Goal: Task Accomplishment & Management: Manage account settings

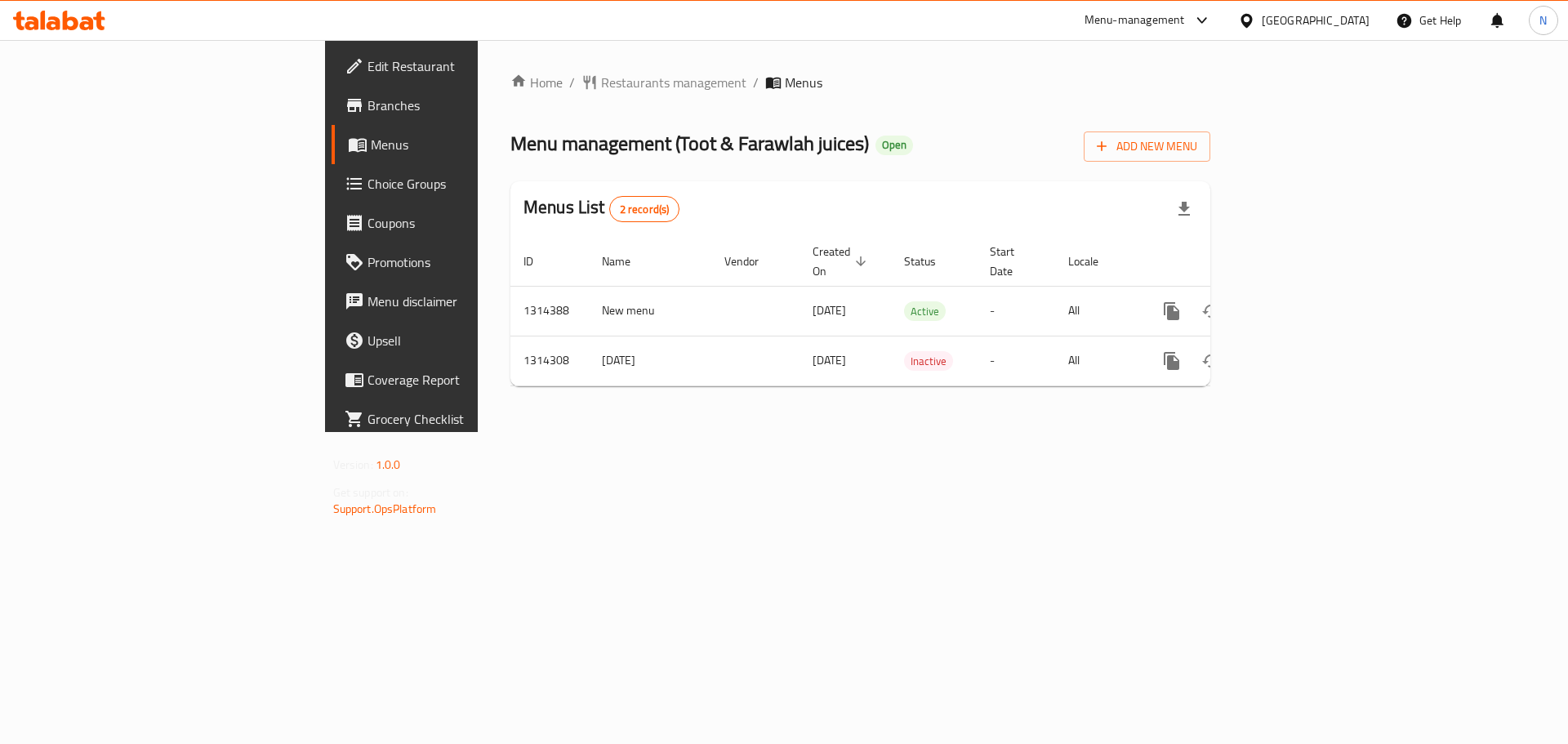
click at [1254, 15] on icon at bounding box center [1247, 21] width 17 height 17
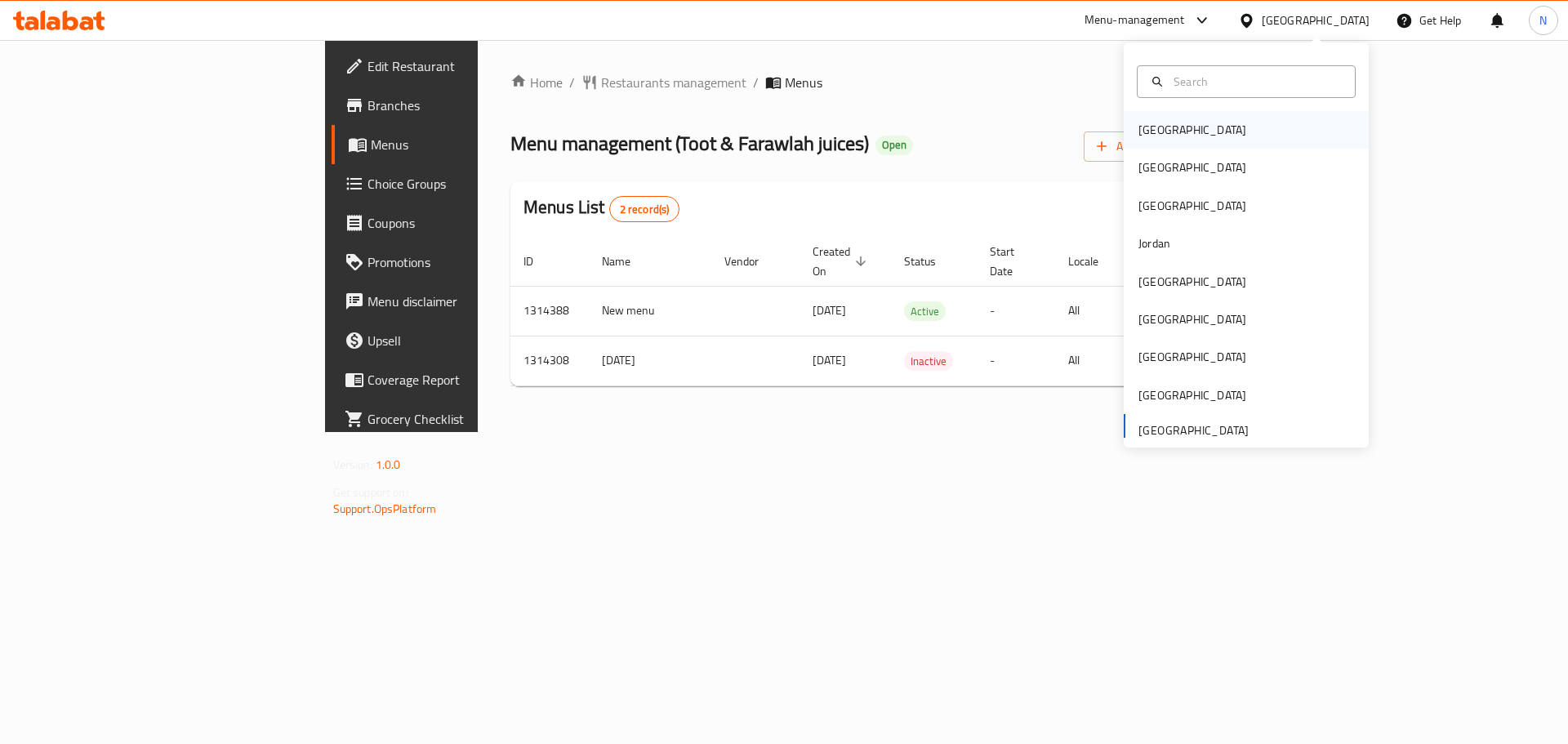
click at [1148, 145] on div "[GEOGRAPHIC_DATA]" at bounding box center [1192, 129] width 134 height 37
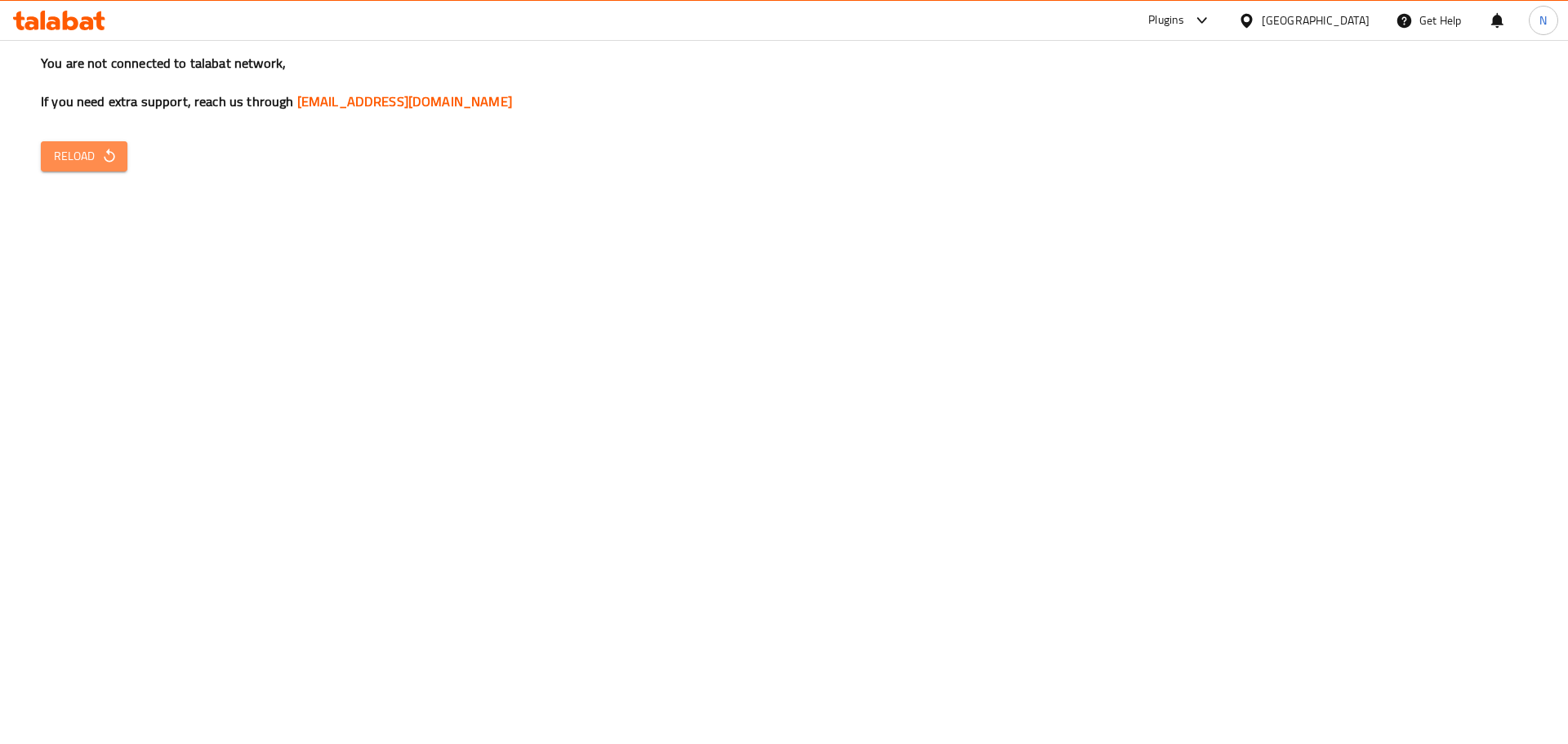
click at [107, 158] on icon "button" at bounding box center [110, 156] width 17 height 17
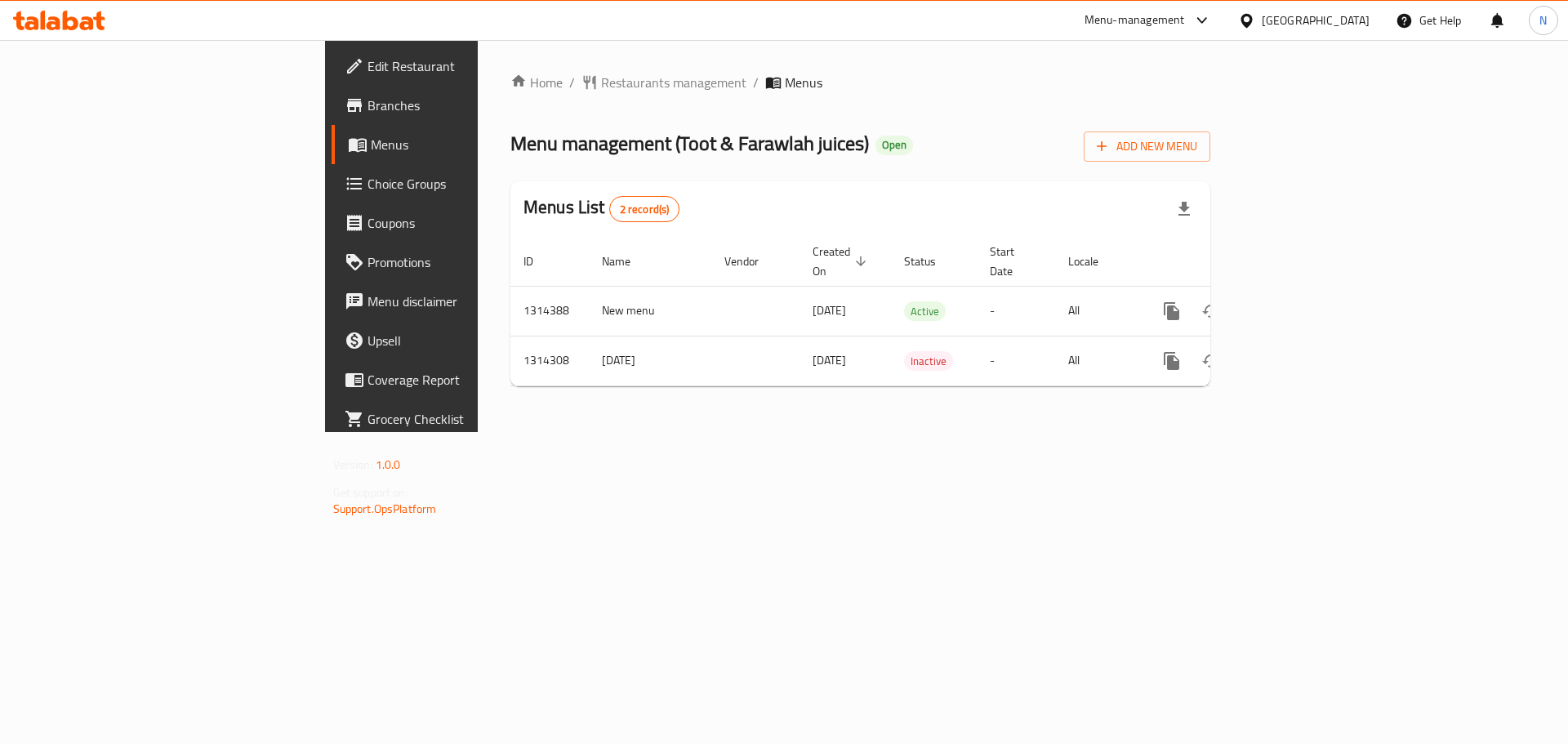
click at [1300, 17] on div "[GEOGRAPHIC_DATA]" at bounding box center [1315, 21] width 107 height 18
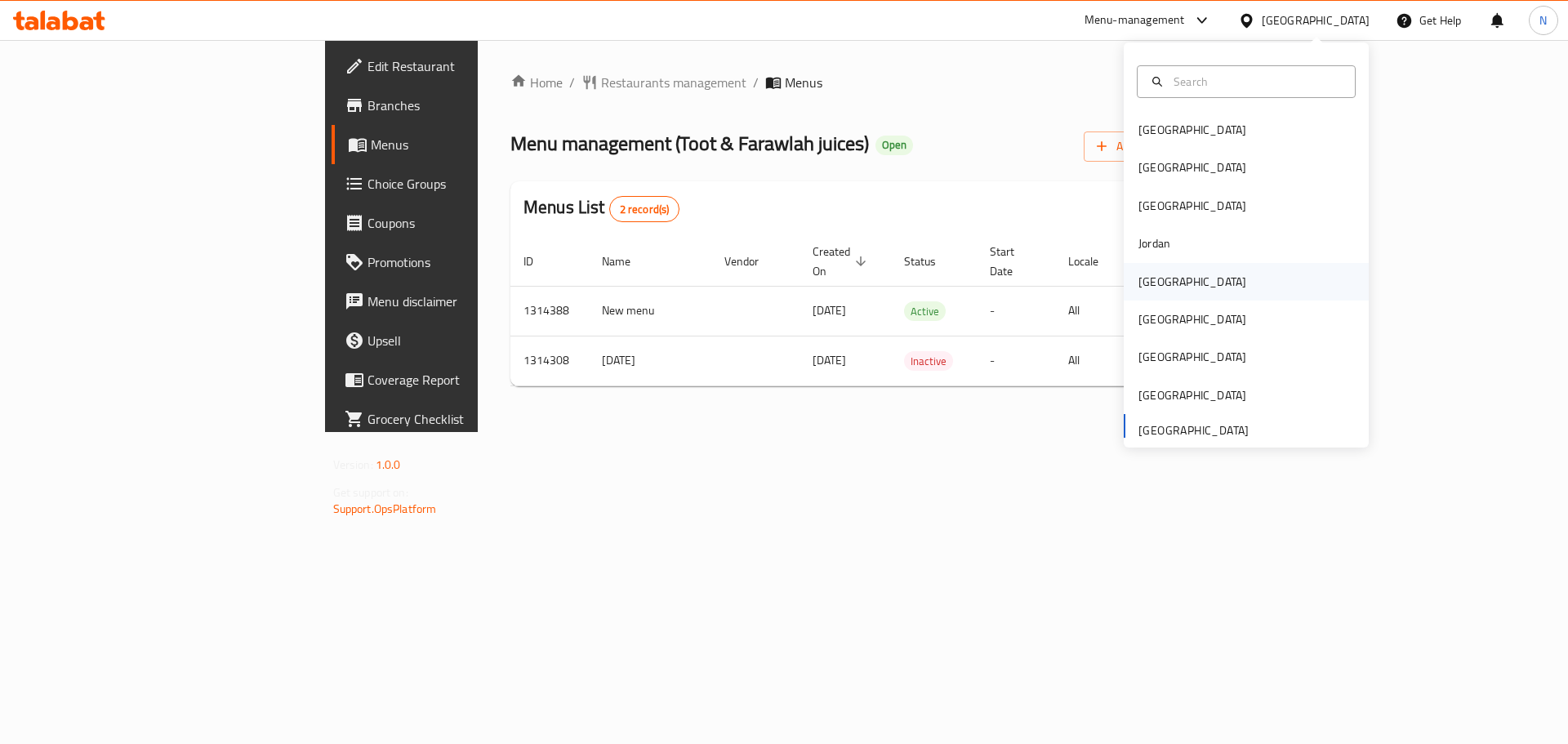
click at [1157, 277] on div "[GEOGRAPHIC_DATA]" at bounding box center [1192, 282] width 107 height 18
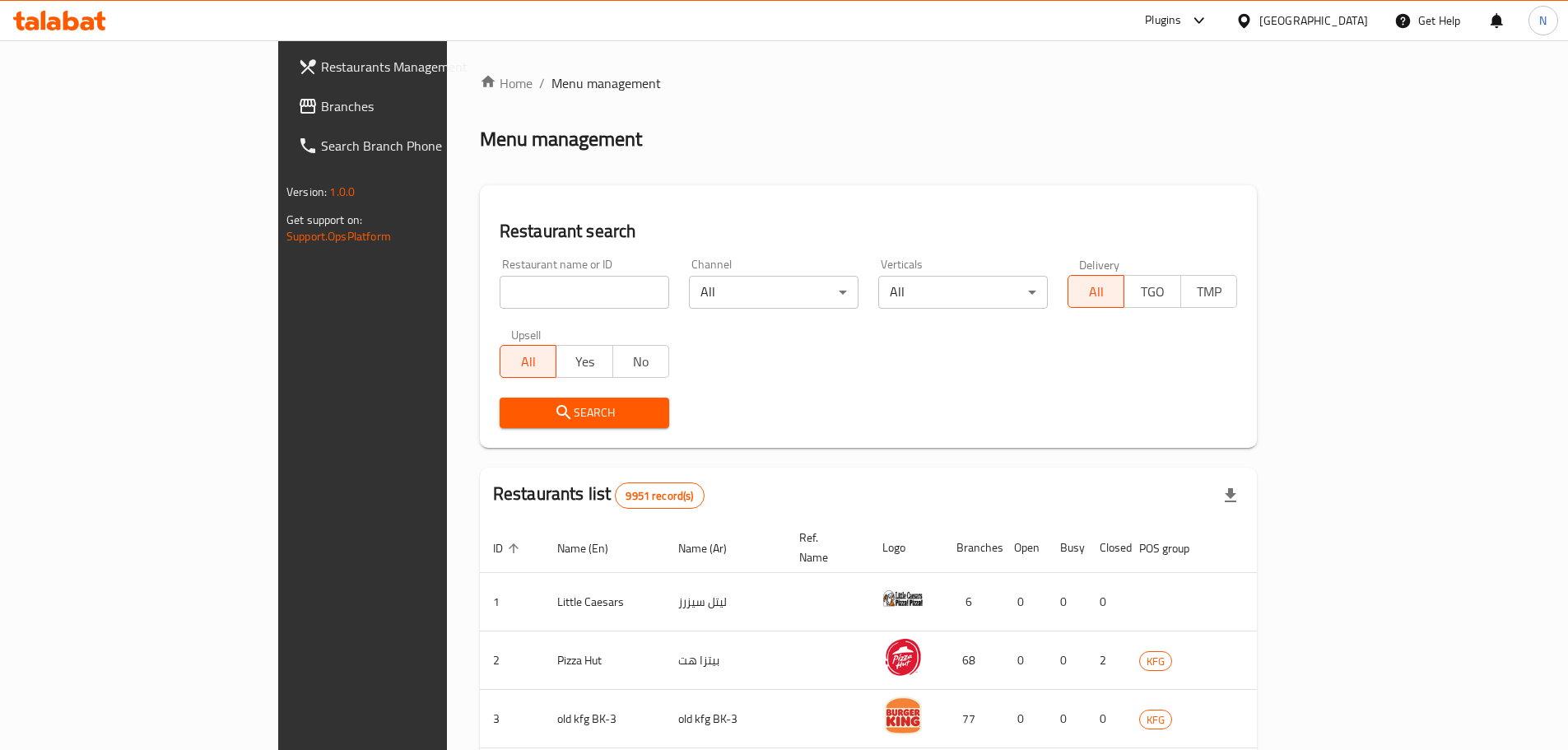
click at [321, 99] on span "Branches" at bounding box center [424, 107] width 206 height 20
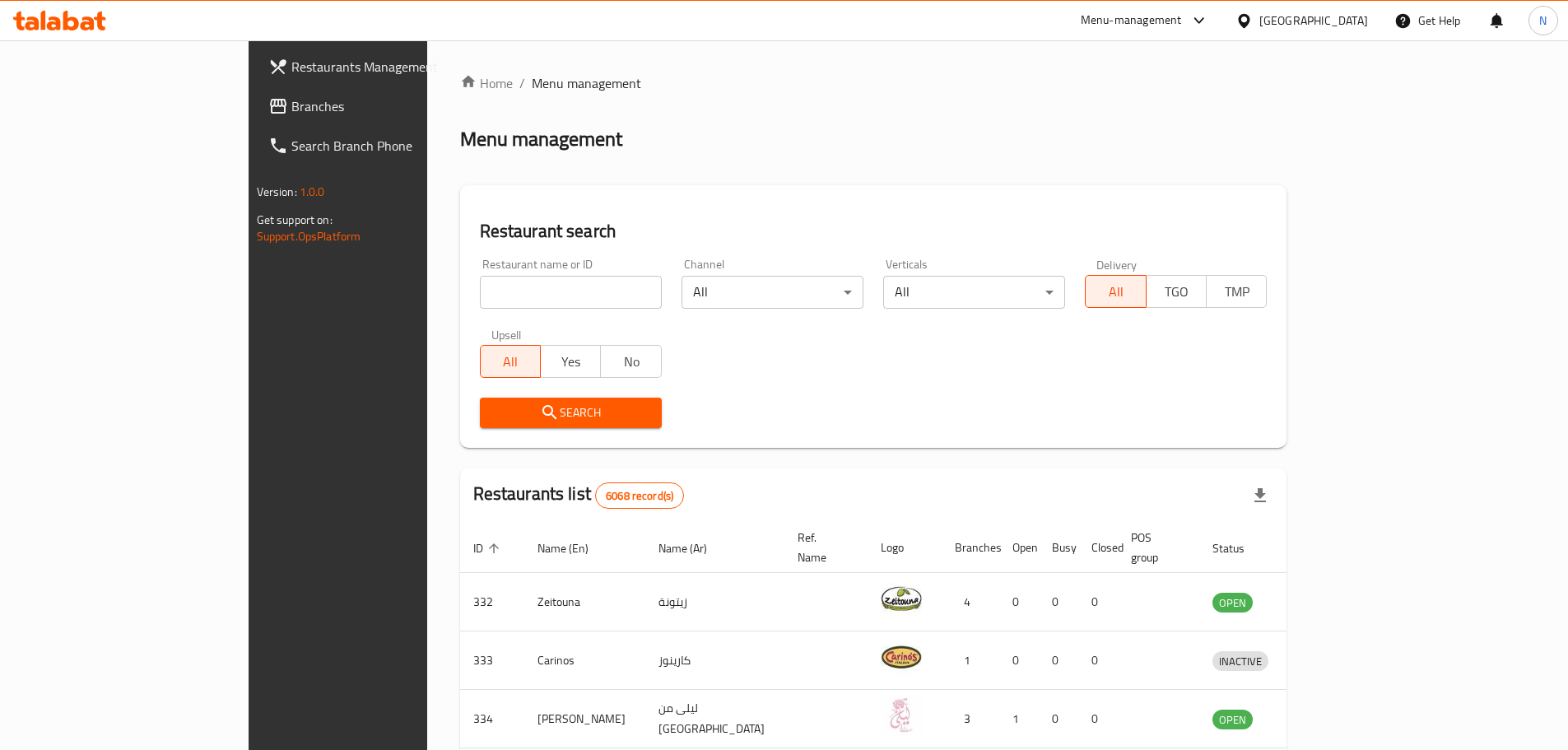
click at [1210, 1] on div "Menu-management" at bounding box center [1145, 20] width 154 height 39
click at [1182, 16] on div "Menu-management" at bounding box center [1132, 21] width 102 height 20
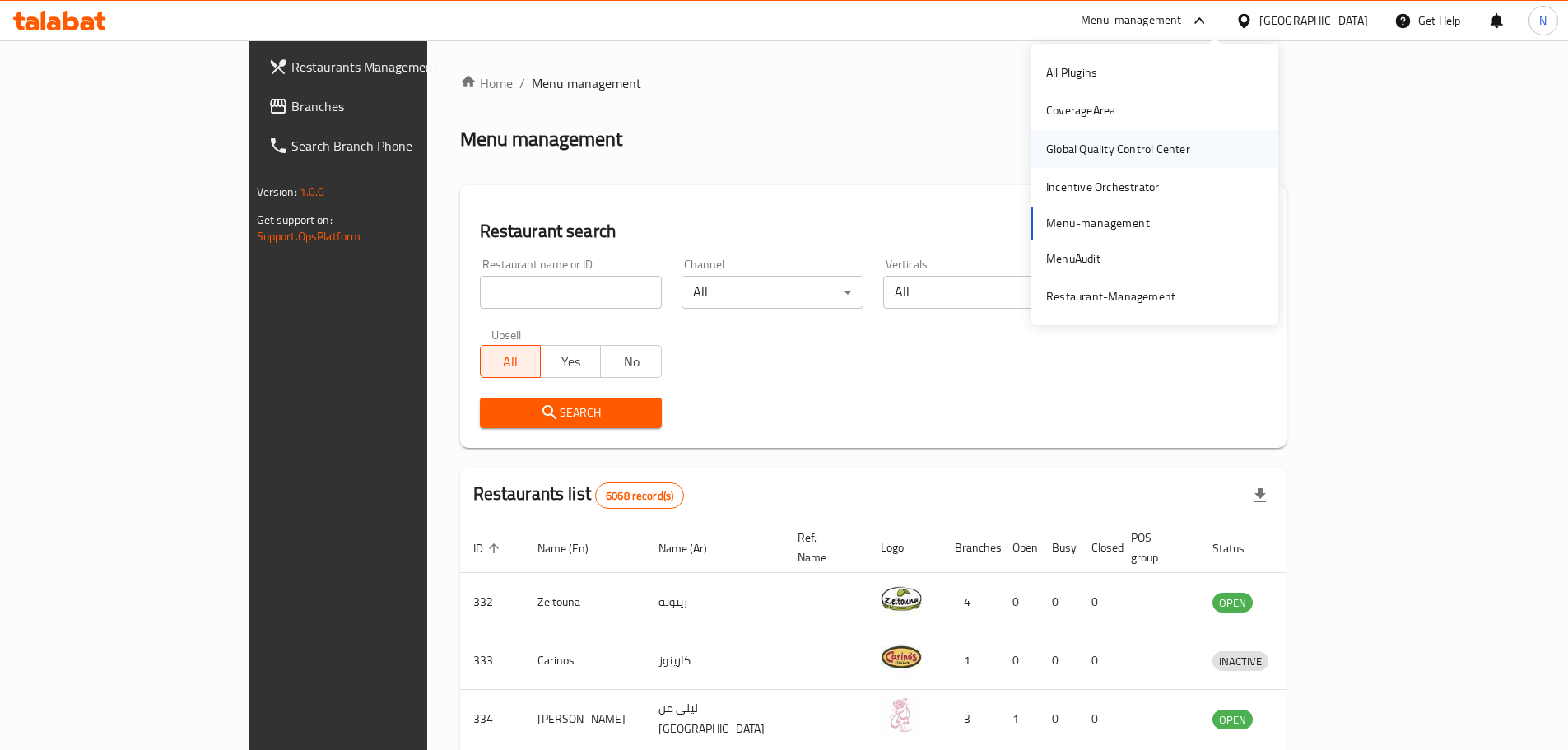
click at [1121, 151] on div "Global Quality Control Center" at bounding box center [1119, 149] width 144 height 18
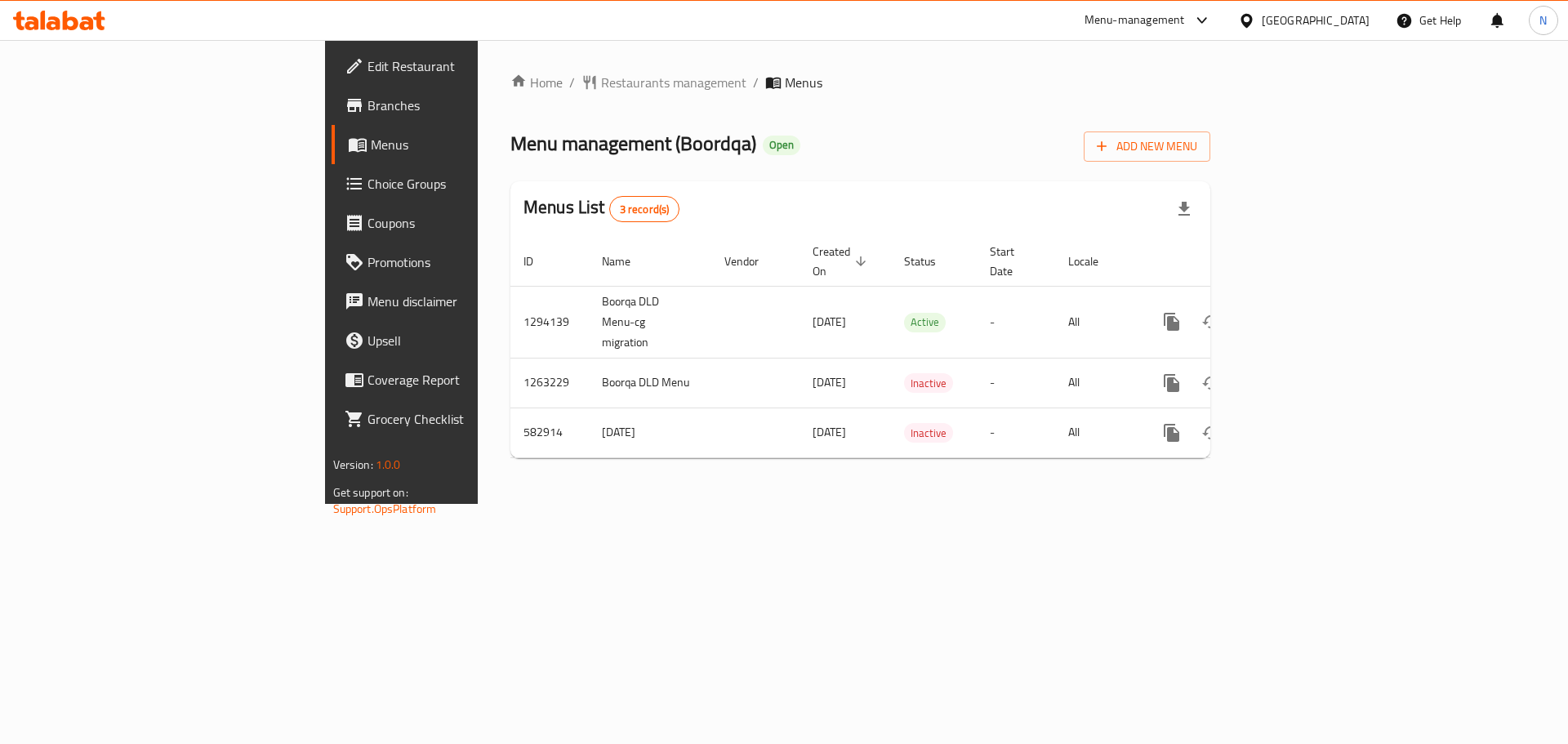
click at [1346, 21] on div "Kuwait" at bounding box center [1315, 21] width 107 height 18
click at [1243, 503] on div "Home / Restaurants management / Menus Menu management ( Boordqa ) Open Add New …" at bounding box center [860, 271] width 765 height 464
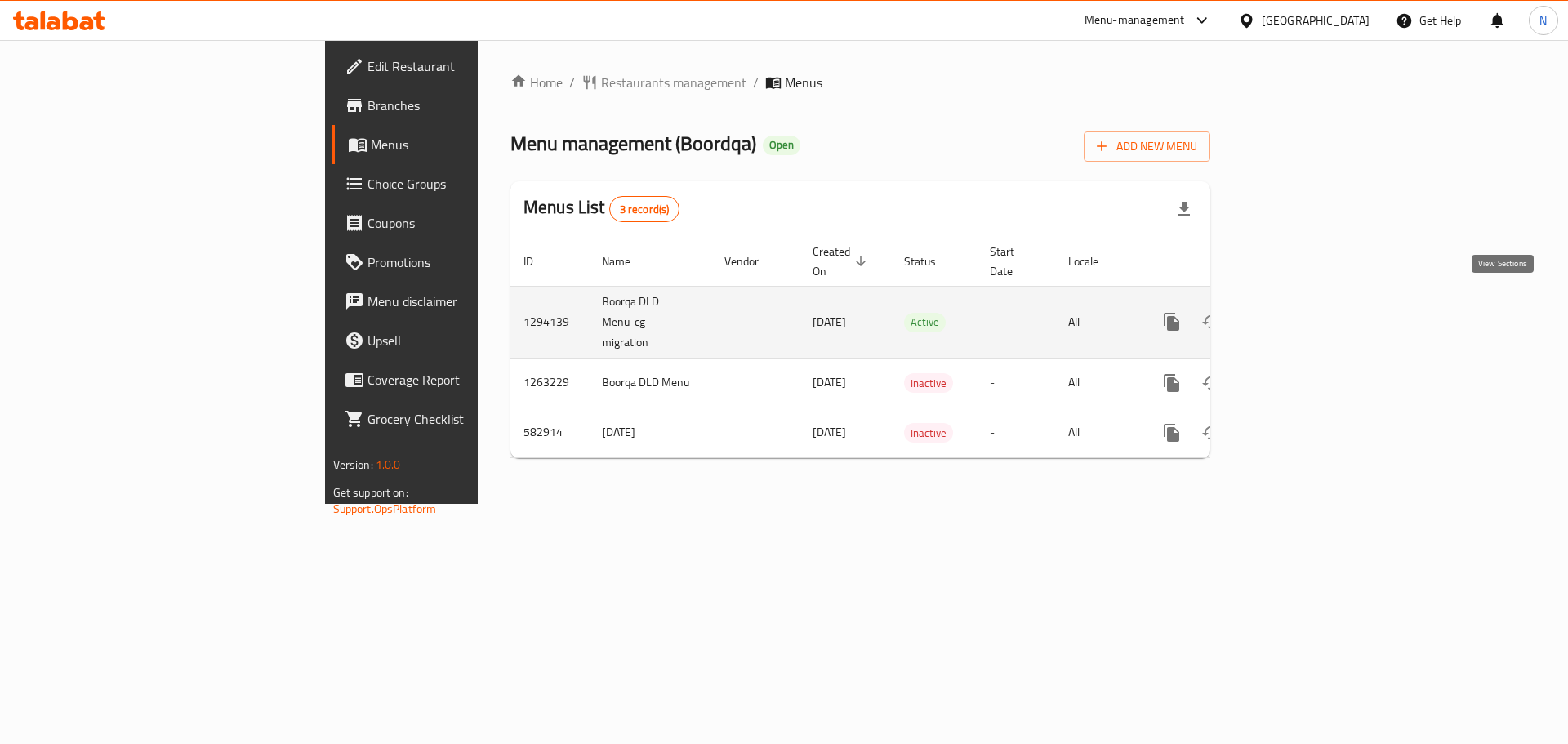
click at [1309, 302] on link "enhanced table" at bounding box center [1289, 321] width 39 height 39
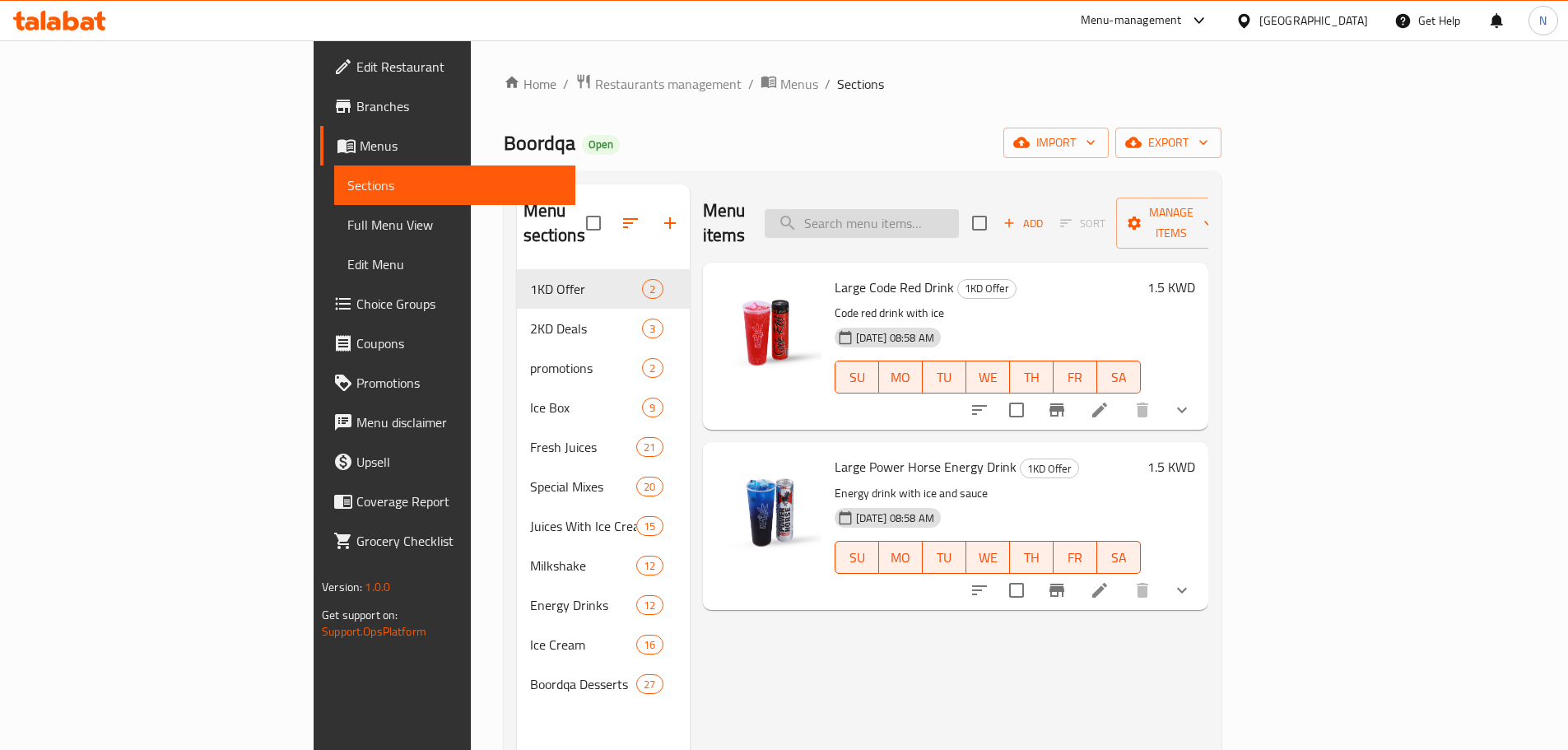
click at [941, 209] on input "search" at bounding box center [861, 223] width 194 height 29
click at [1011, 192] on div "Menu items Add Sort Manage items" at bounding box center [956, 223] width 505 height 78
paste input "Fresh Pineapple Juice"
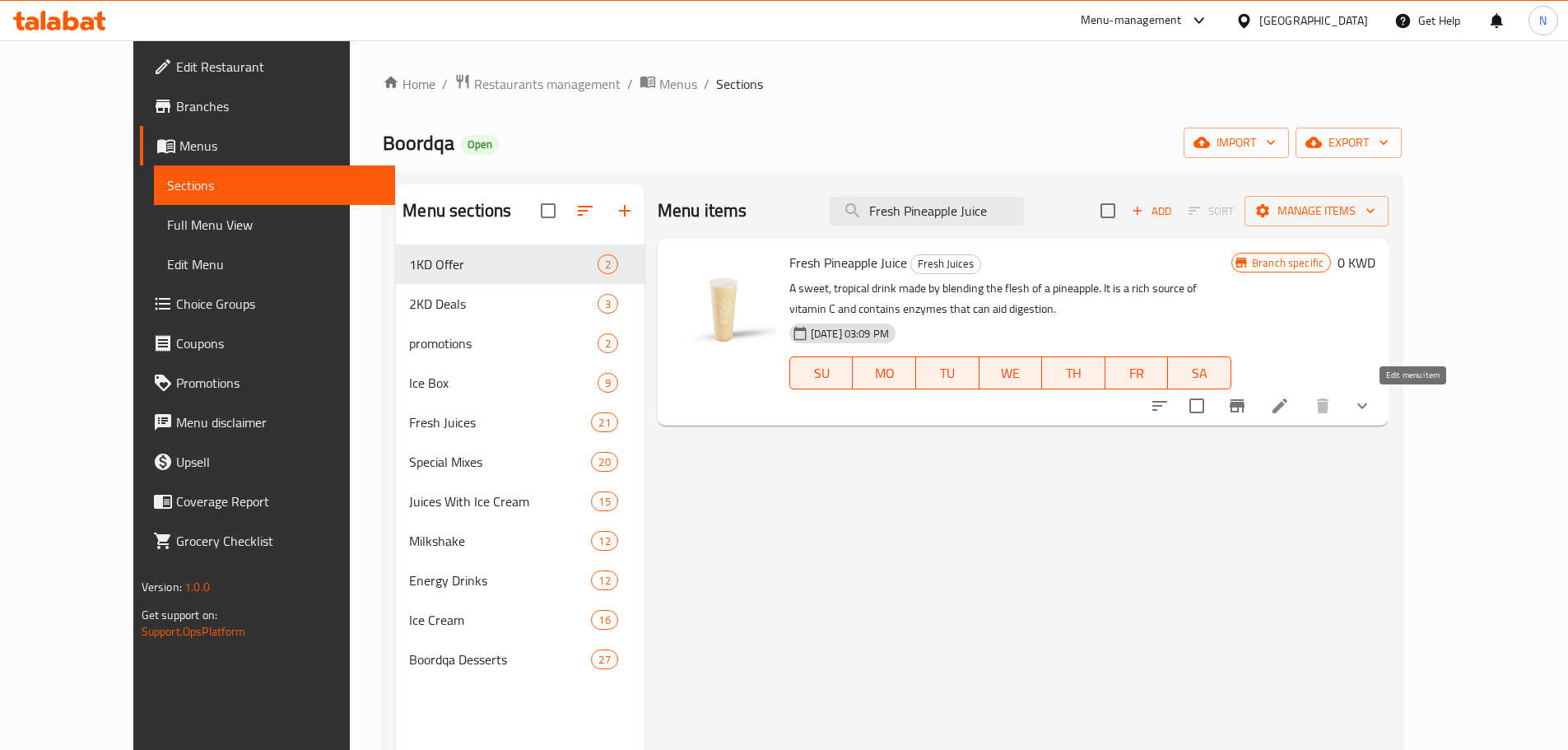
type input "Fresh Pineapple Juice"
click at [1290, 397] on icon at bounding box center [1280, 406] width 20 height 20
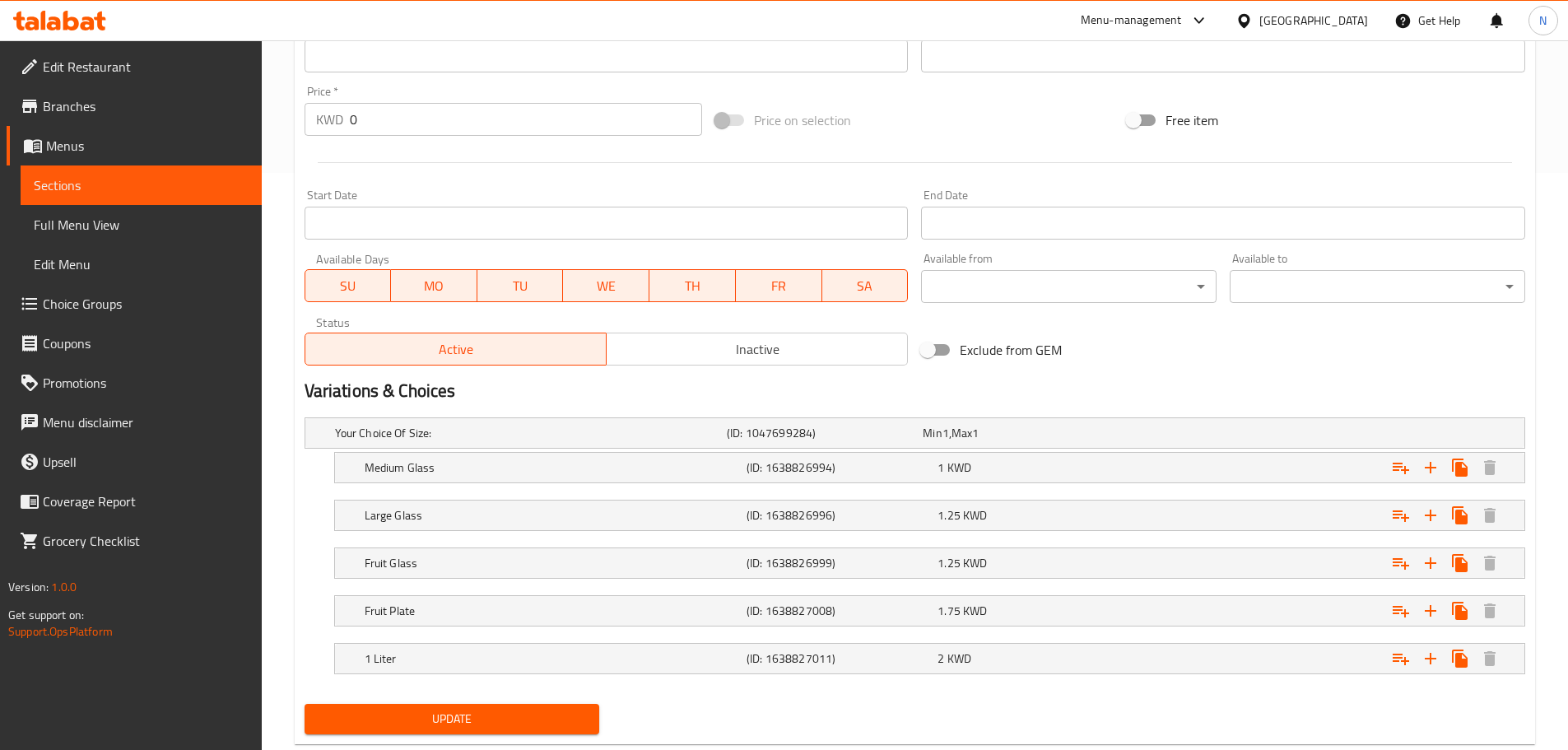
scroll to position [617, 0]
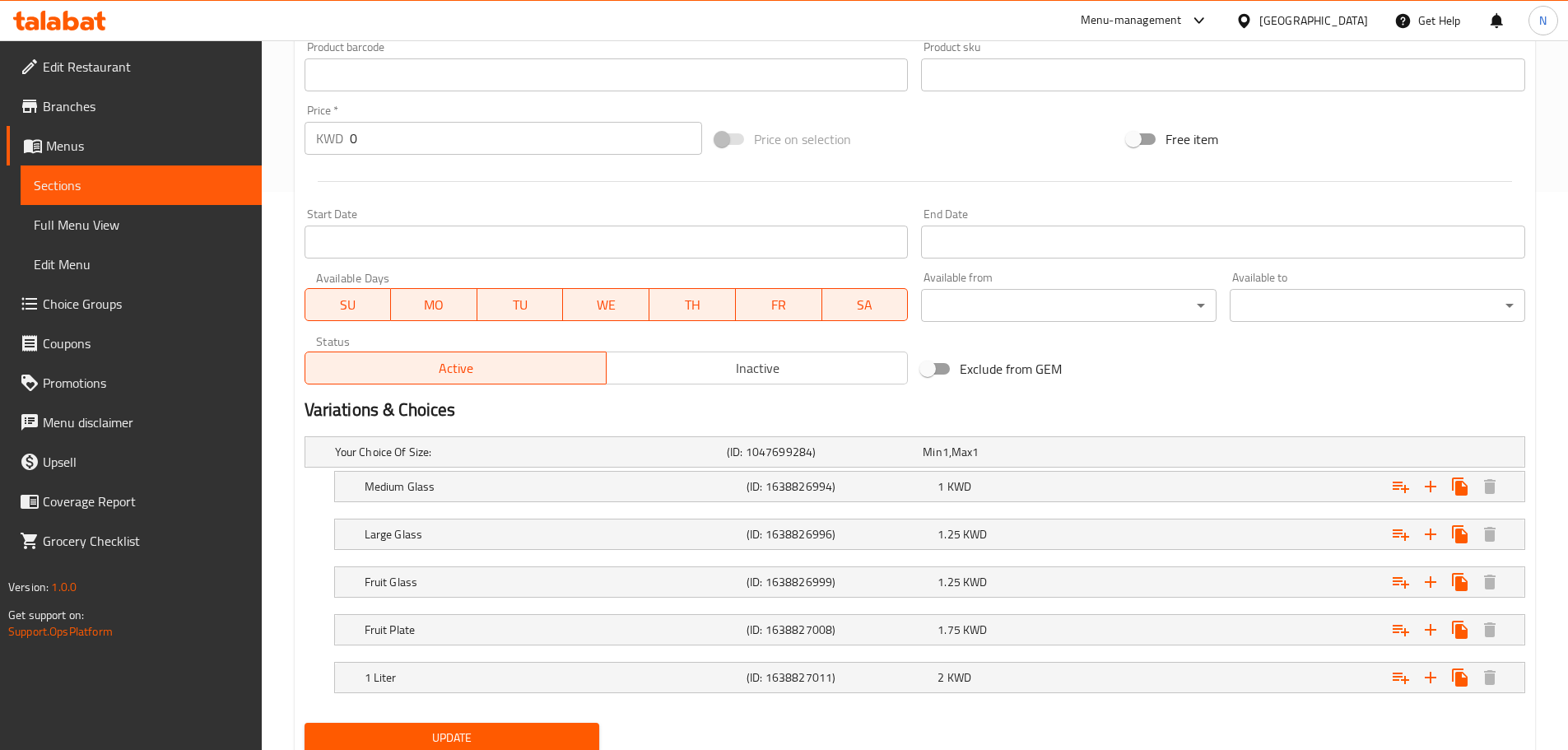
scroll to position [570, 0]
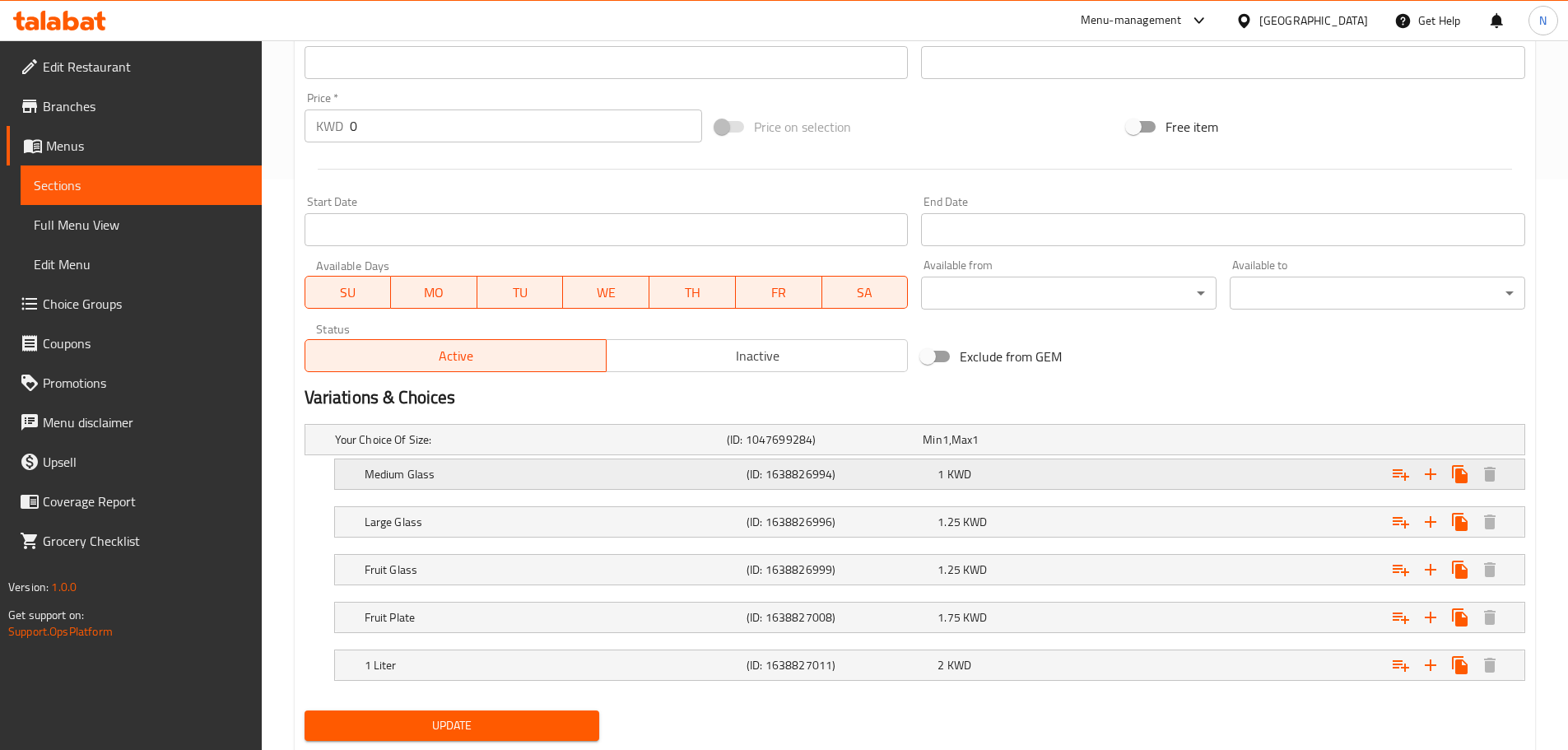
click at [658, 473] on h5 "Medium Glass" at bounding box center [551, 474] width 375 height 17
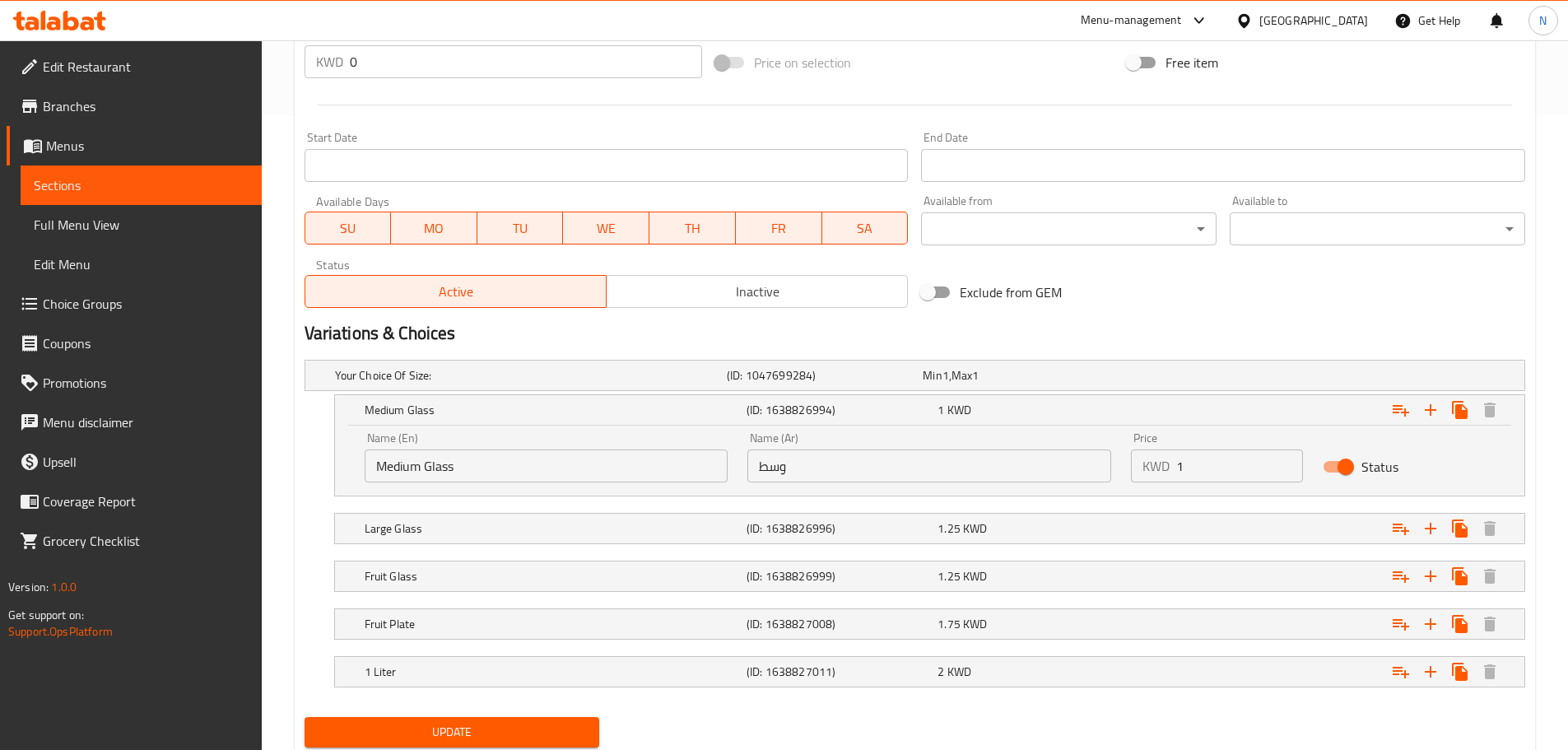
scroll to position [688, 0]
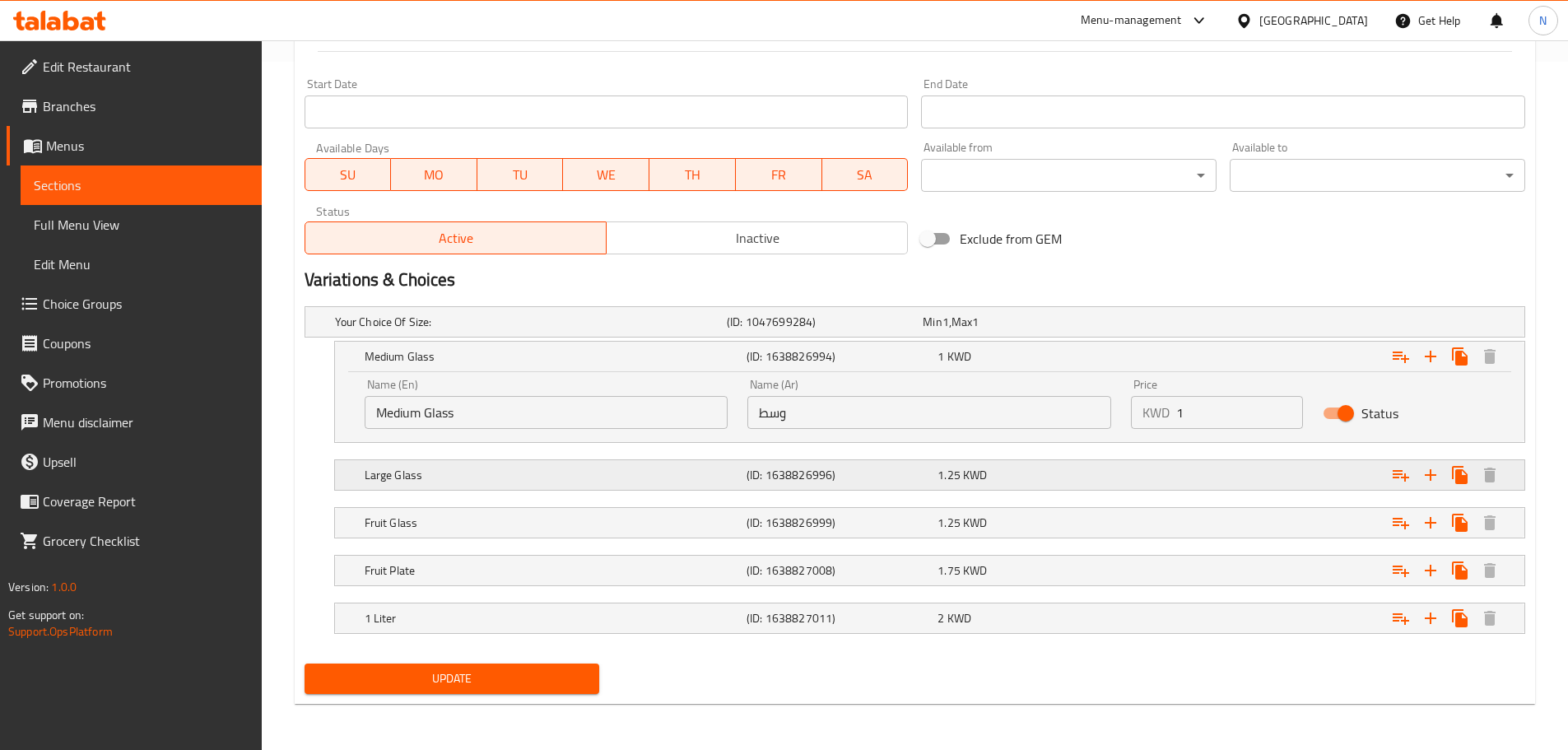
click at [509, 471] on h5 "Large Glass" at bounding box center [551, 475] width 375 height 17
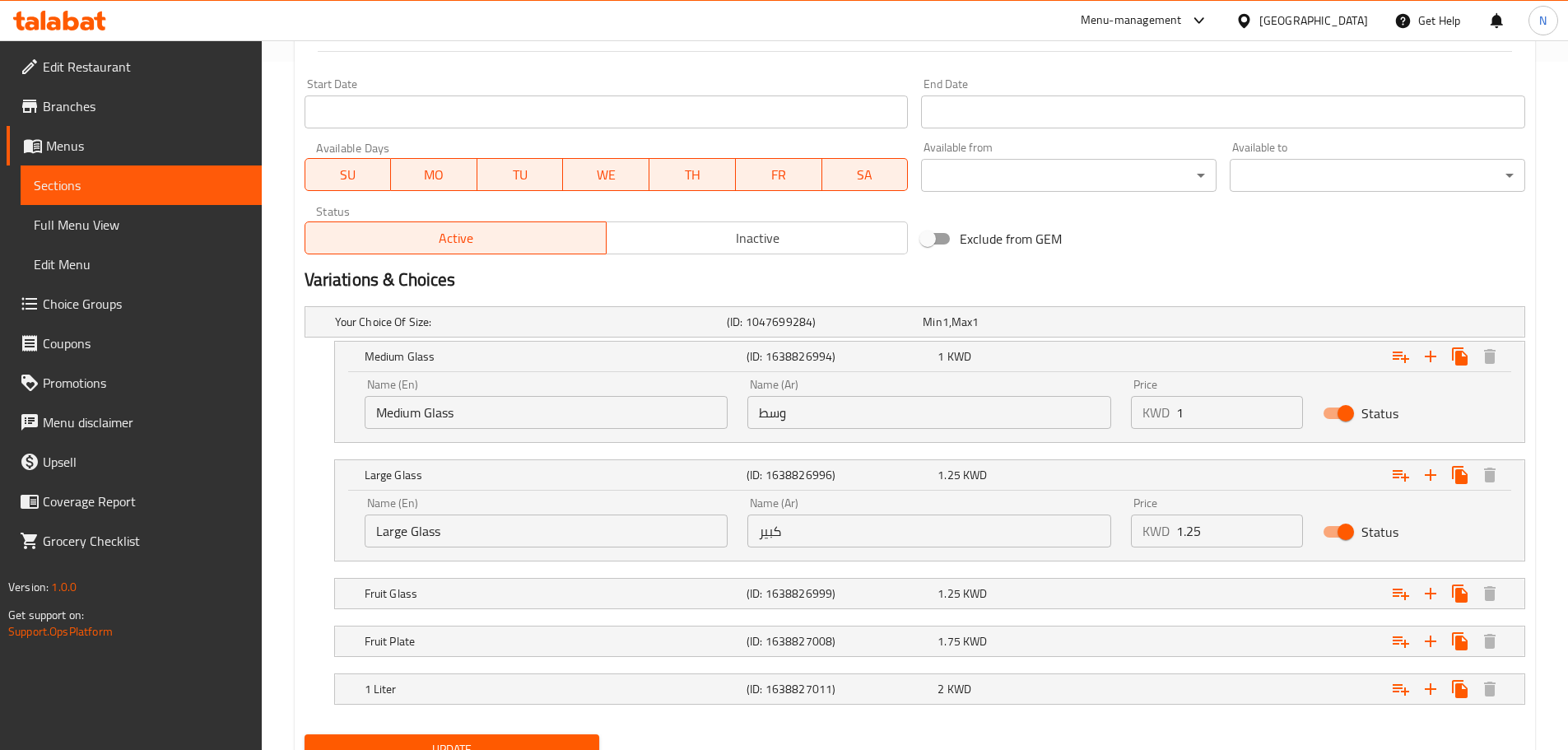
scroll to position [758, 0]
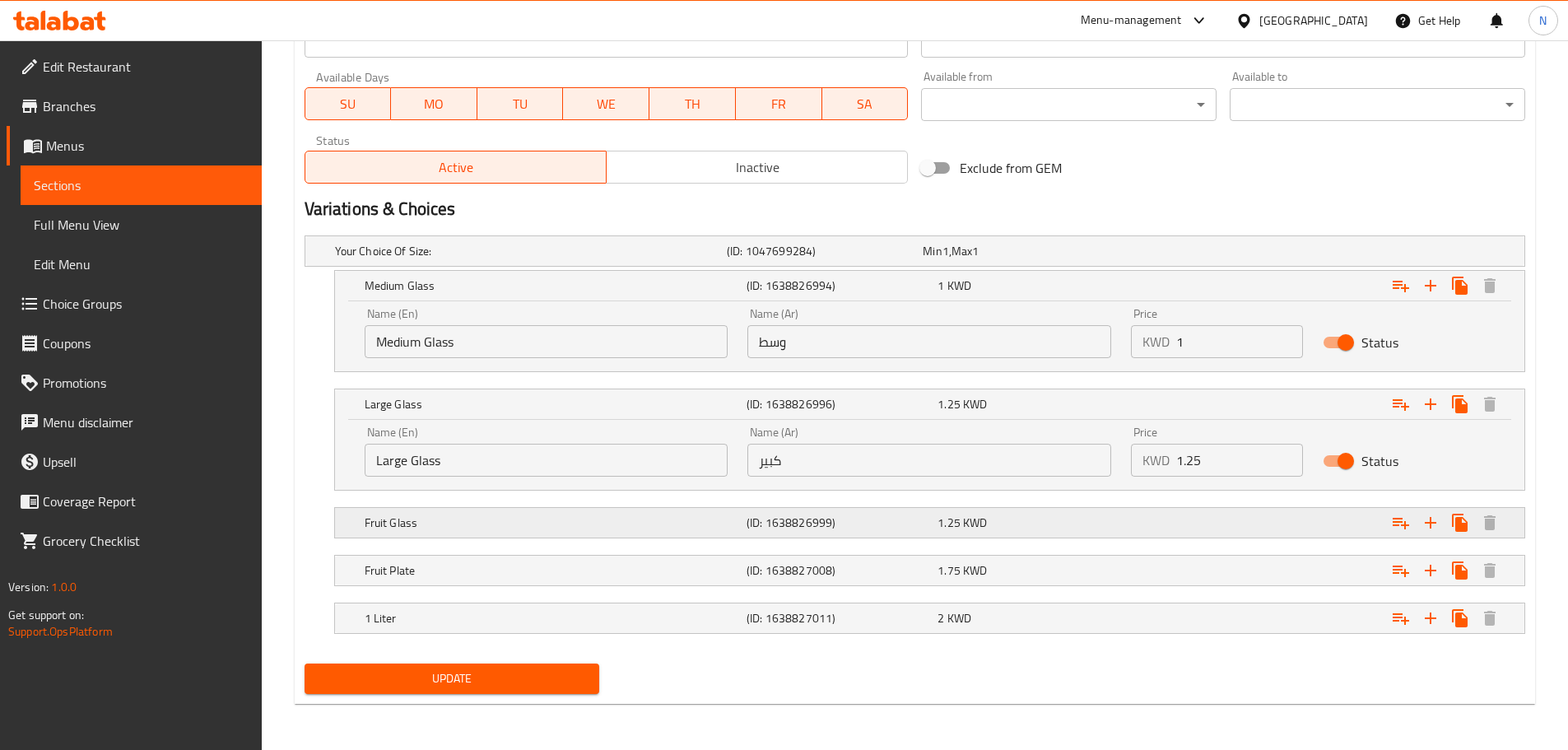
click at [585, 529] on h5 "Fruit Glass" at bounding box center [551, 523] width 375 height 17
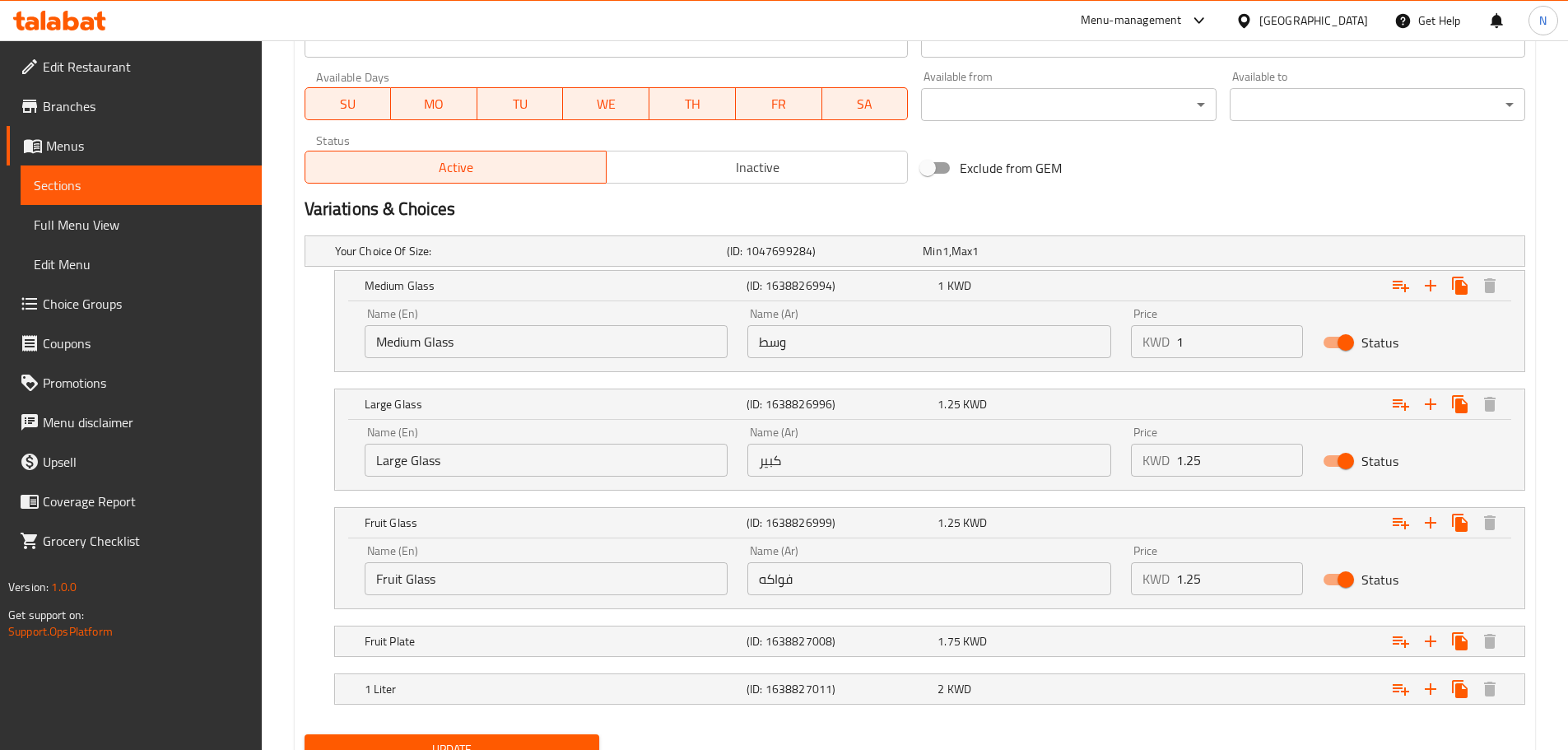
click at [430, 576] on input "Fruit Glass" at bounding box center [546, 578] width 364 height 33
type input "Fruit"
click at [420, 459] on input "Large Glass" at bounding box center [546, 460] width 364 height 33
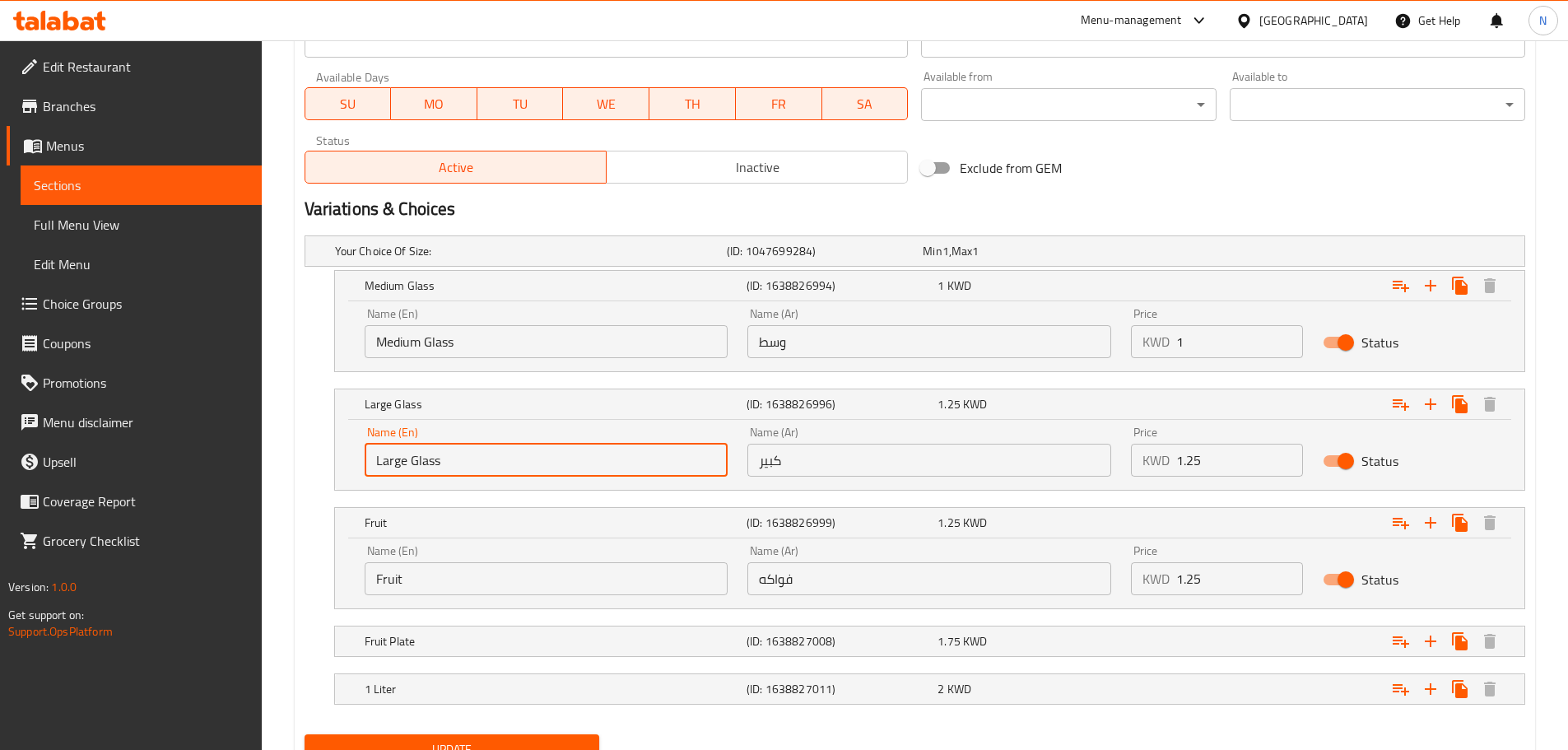
click at [420, 459] on input "Large Glass" at bounding box center [546, 460] width 364 height 33
type input "Large"
click at [434, 338] on input "Medium Glass" at bounding box center [546, 341] width 364 height 33
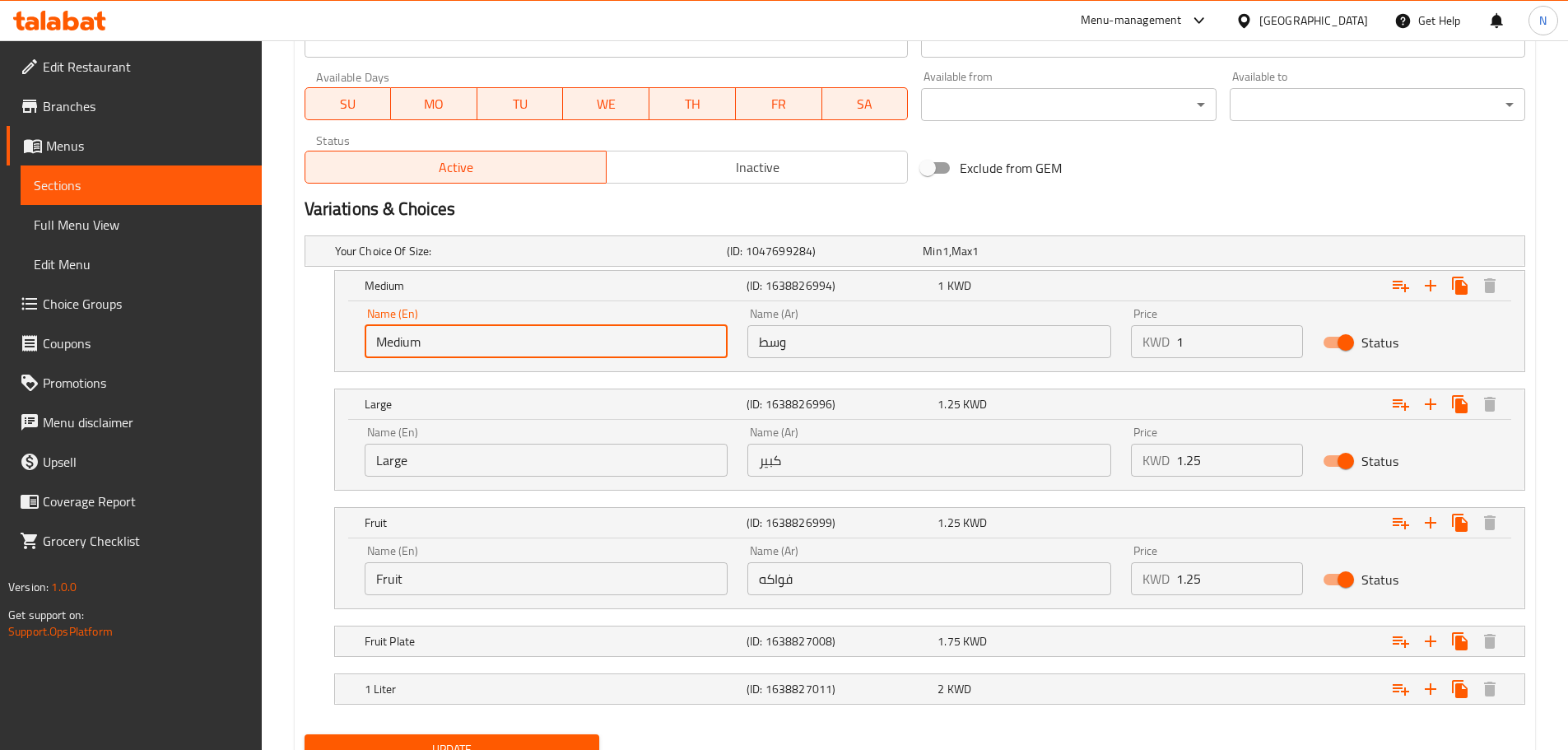
type input "Medium"
click at [448, 747] on span "Update" at bounding box center [452, 749] width 269 height 21
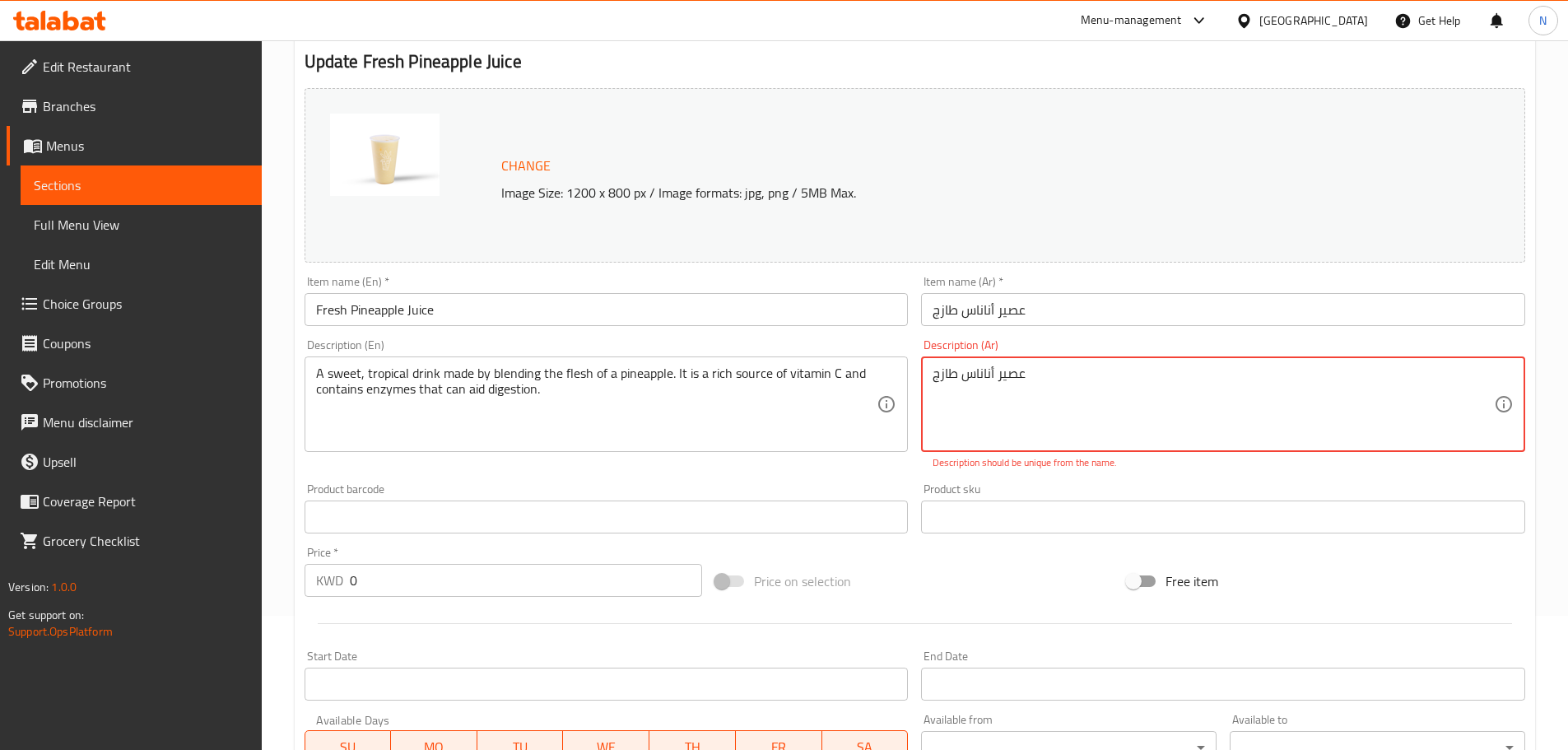
click at [1065, 423] on textarea "عصير أناناس طازج" at bounding box center [1213, 404] width 562 height 78
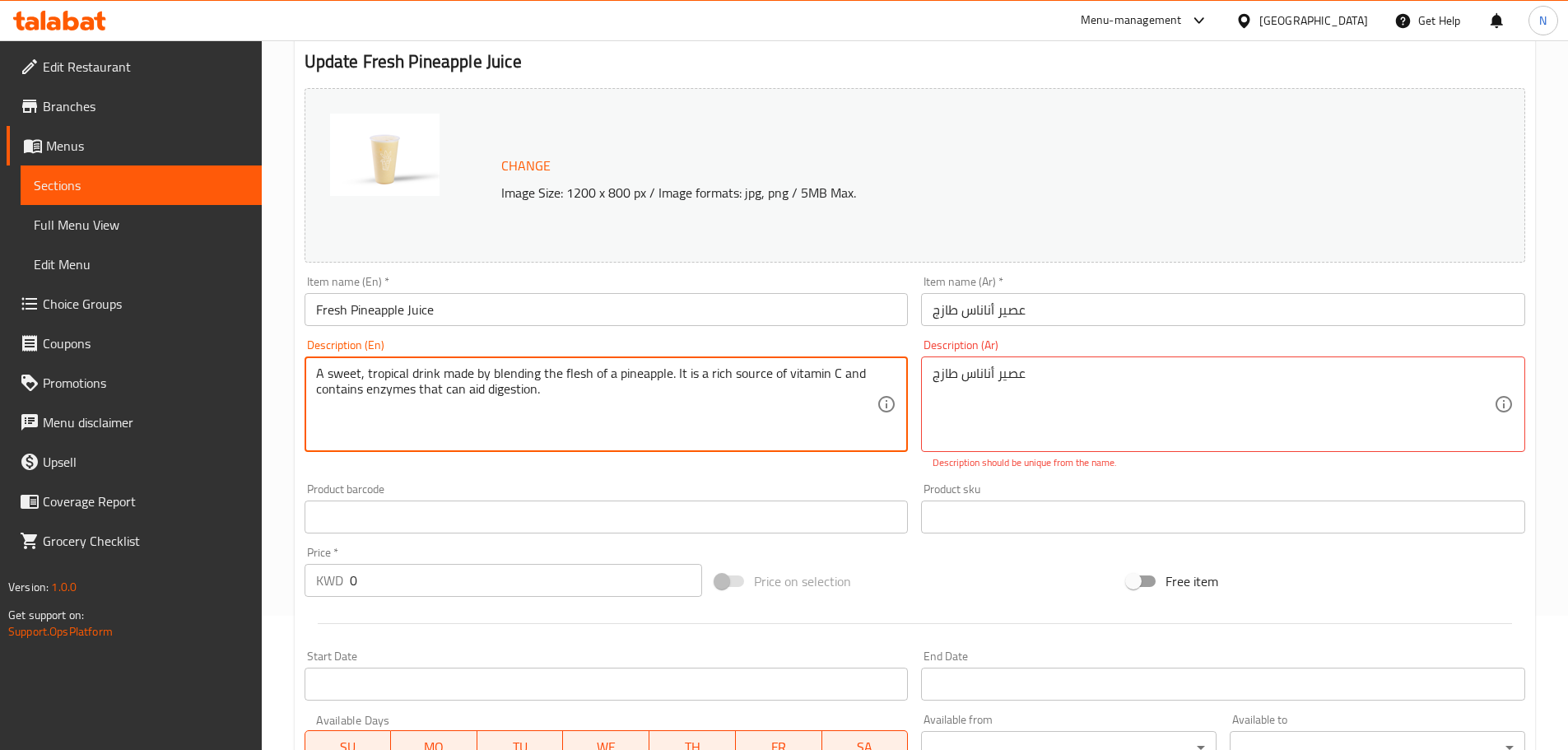
click at [740, 408] on textarea "A sweet, tropical drink made by blending the flesh of a pineapple. It is a rich…" at bounding box center [597, 404] width 562 height 78
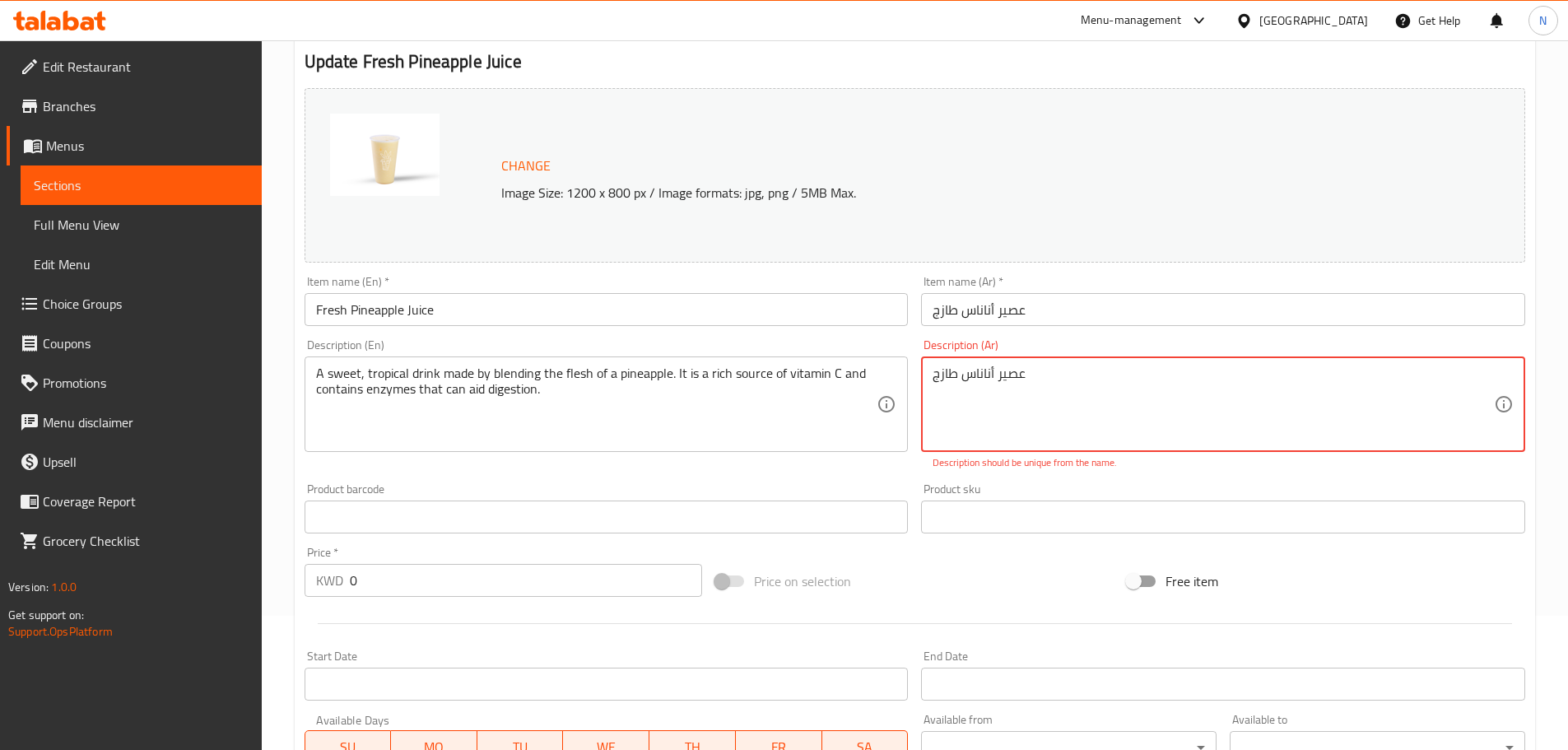
click at [1003, 407] on textarea "عصير أناناس طازج" at bounding box center [1213, 404] width 562 height 78
paste textarea "مشروب استوائي حلو، يُحضّر بخلط لب الأناناس. وهو مصدر غني بفيتامين سي، ويحتوي عل…"
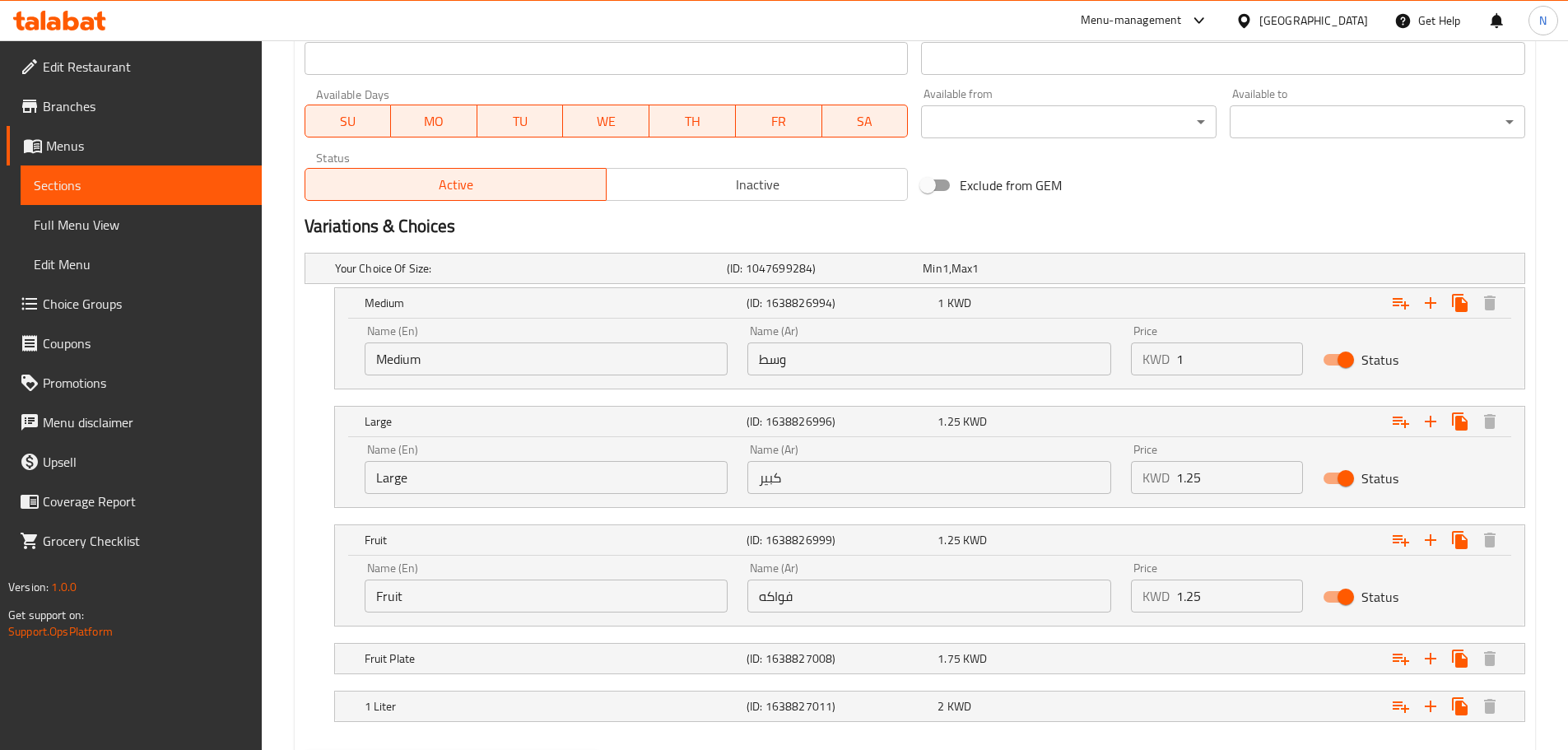
scroll to position [830, 0]
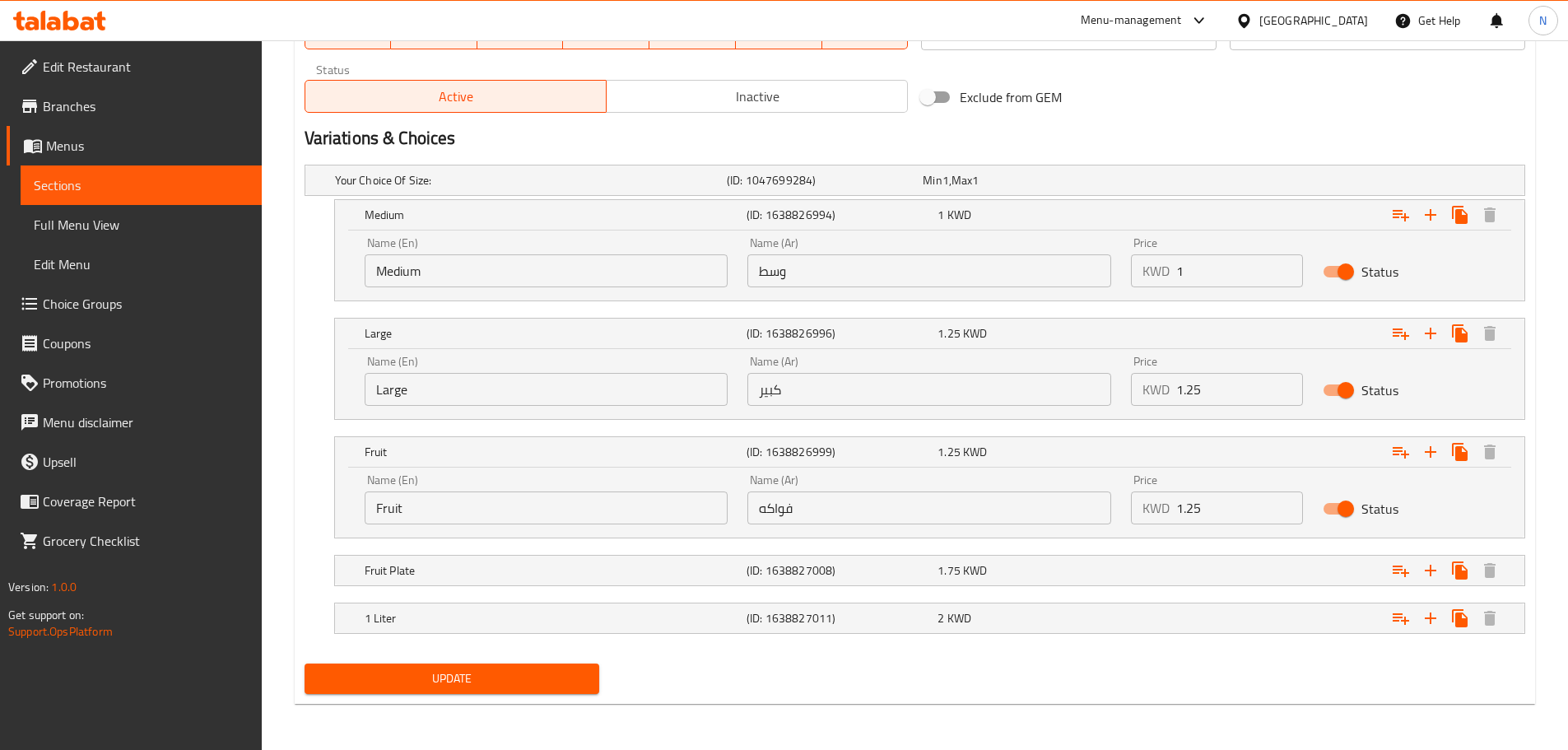
type textarea "مشروب استوائي حلو، يُحضّر بخلط لب الأناناس. وهو مصدر غني بفيتامين سي، ويحتوي عل…"
click at [552, 690] on button "Update" at bounding box center [452, 679] width 295 height 30
click at [1344, 27] on div "Kuwait" at bounding box center [1314, 21] width 108 height 18
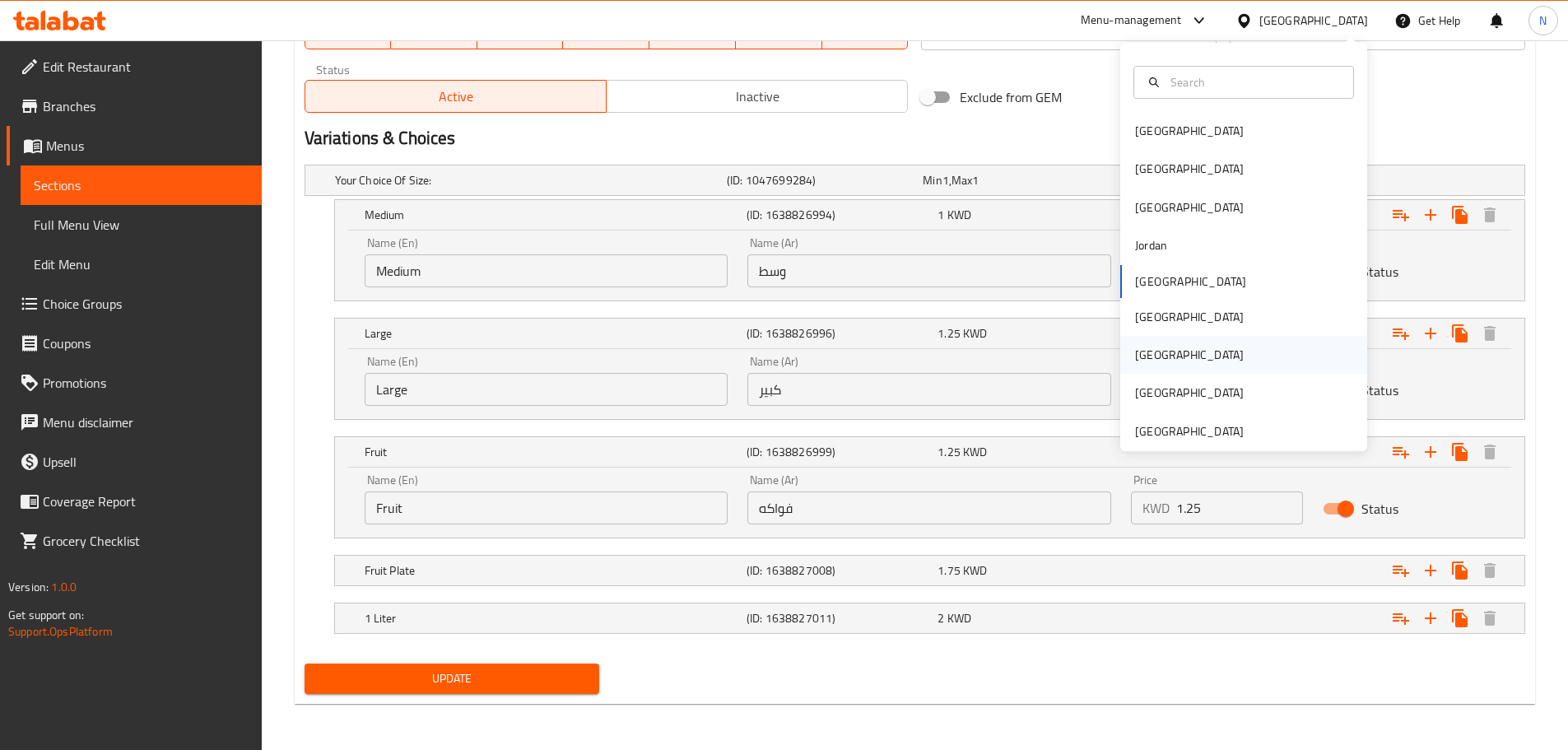
click at [1167, 353] on div "Qatar" at bounding box center [1244, 354] width 247 height 38
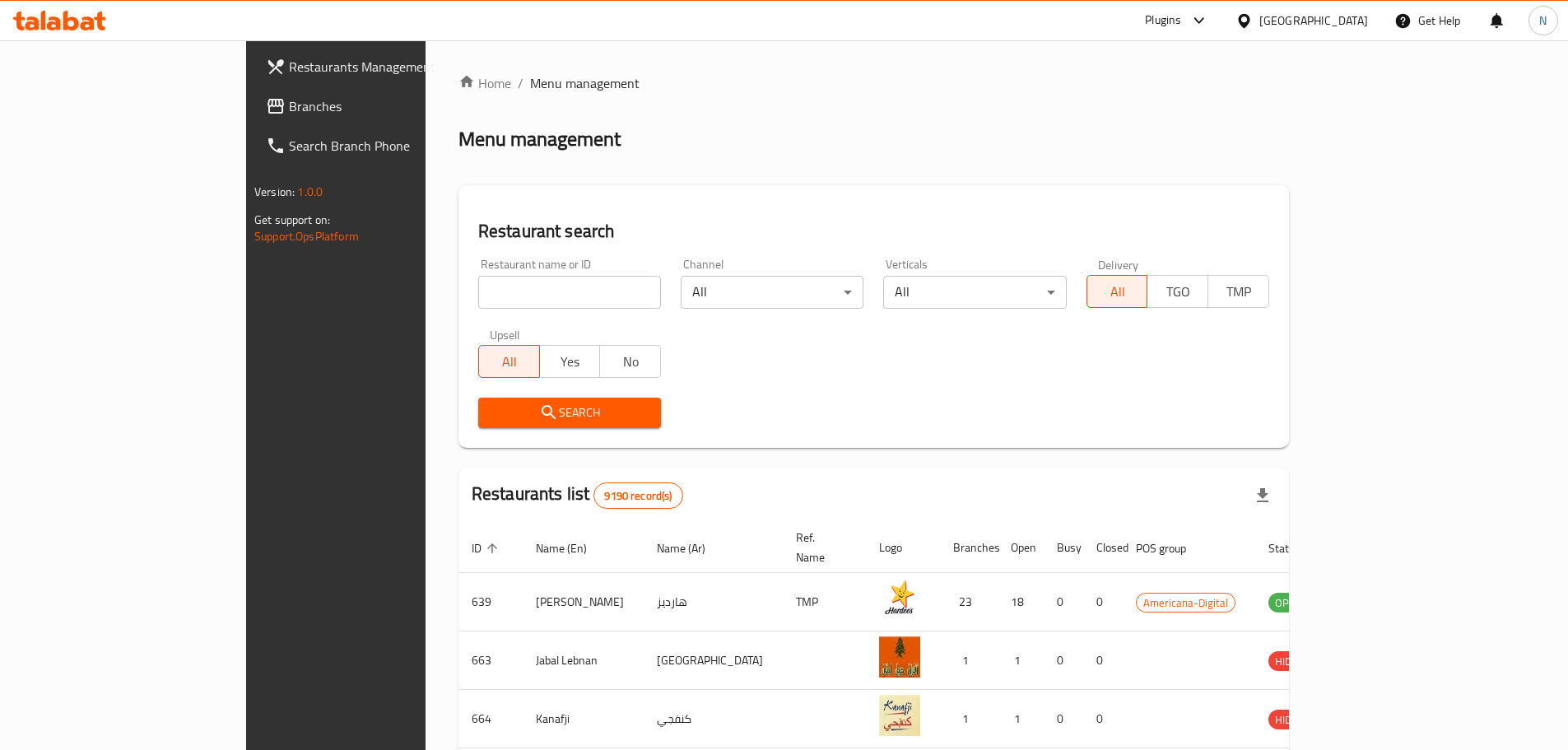
click at [289, 104] on span "Branches" at bounding box center [391, 107] width 206 height 20
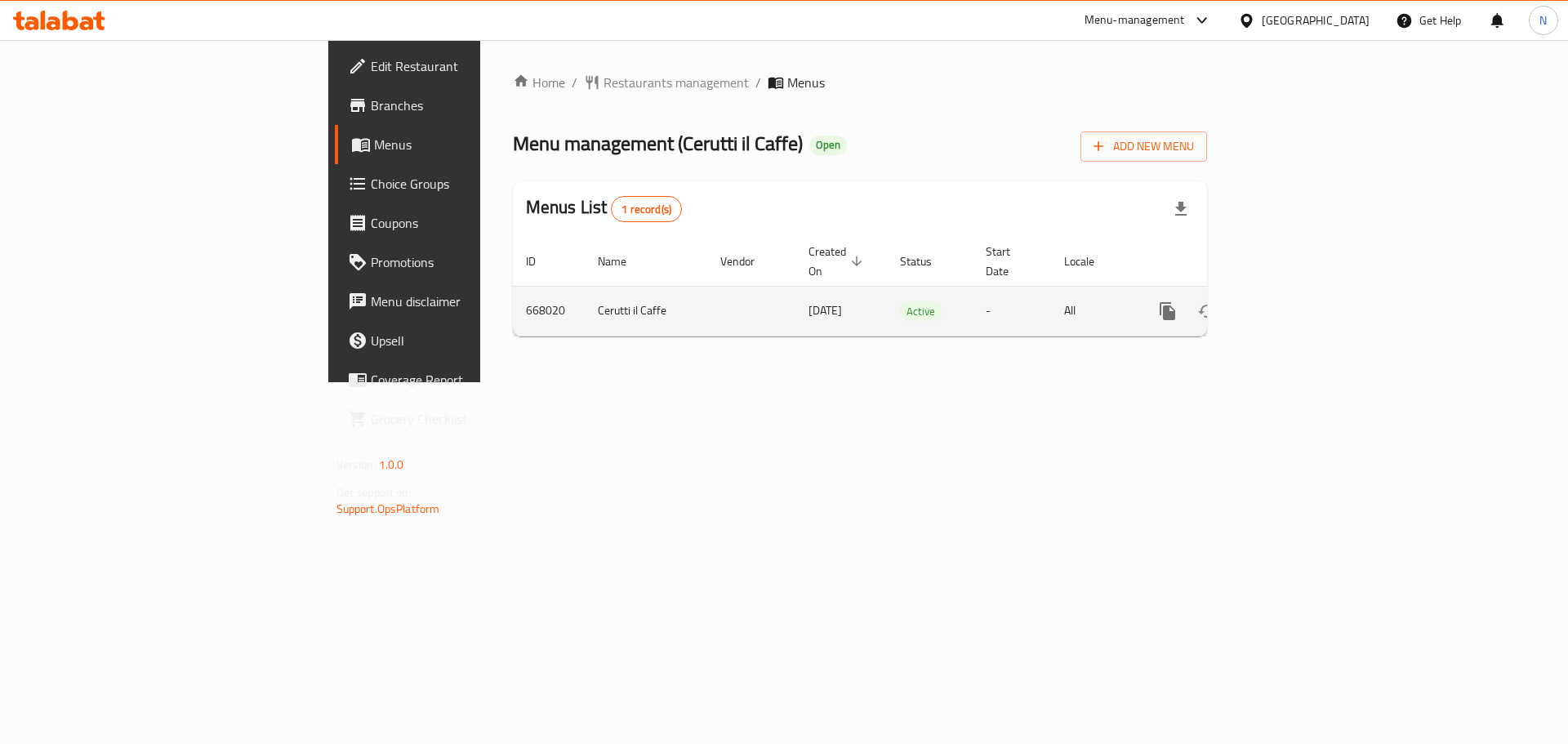
click at [1296, 301] on icon "enhanced table" at bounding box center [1286, 311] width 20 height 20
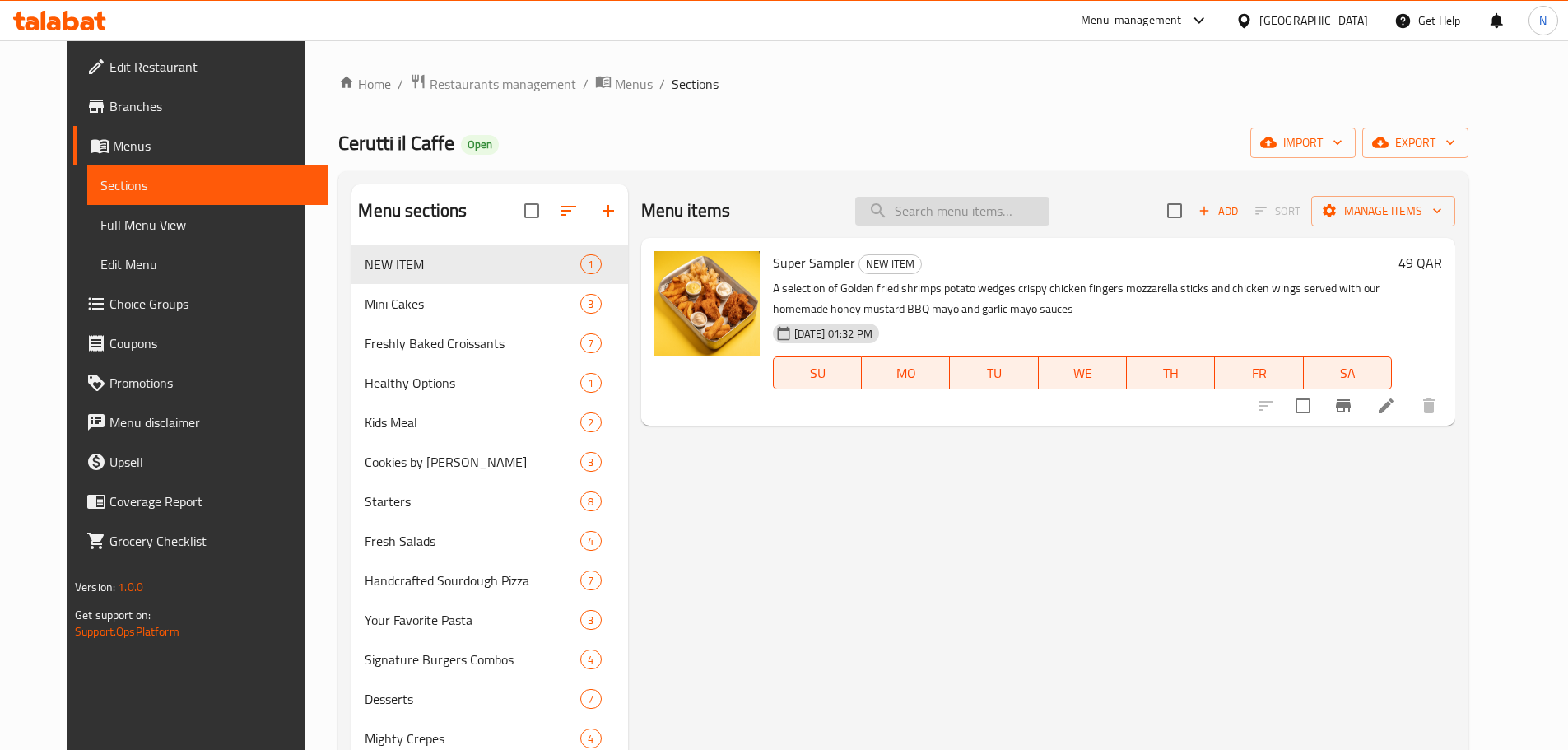
click at [1034, 210] on input "search" at bounding box center [952, 211] width 194 height 29
paste input "Cerutti Half And Half Pizza"
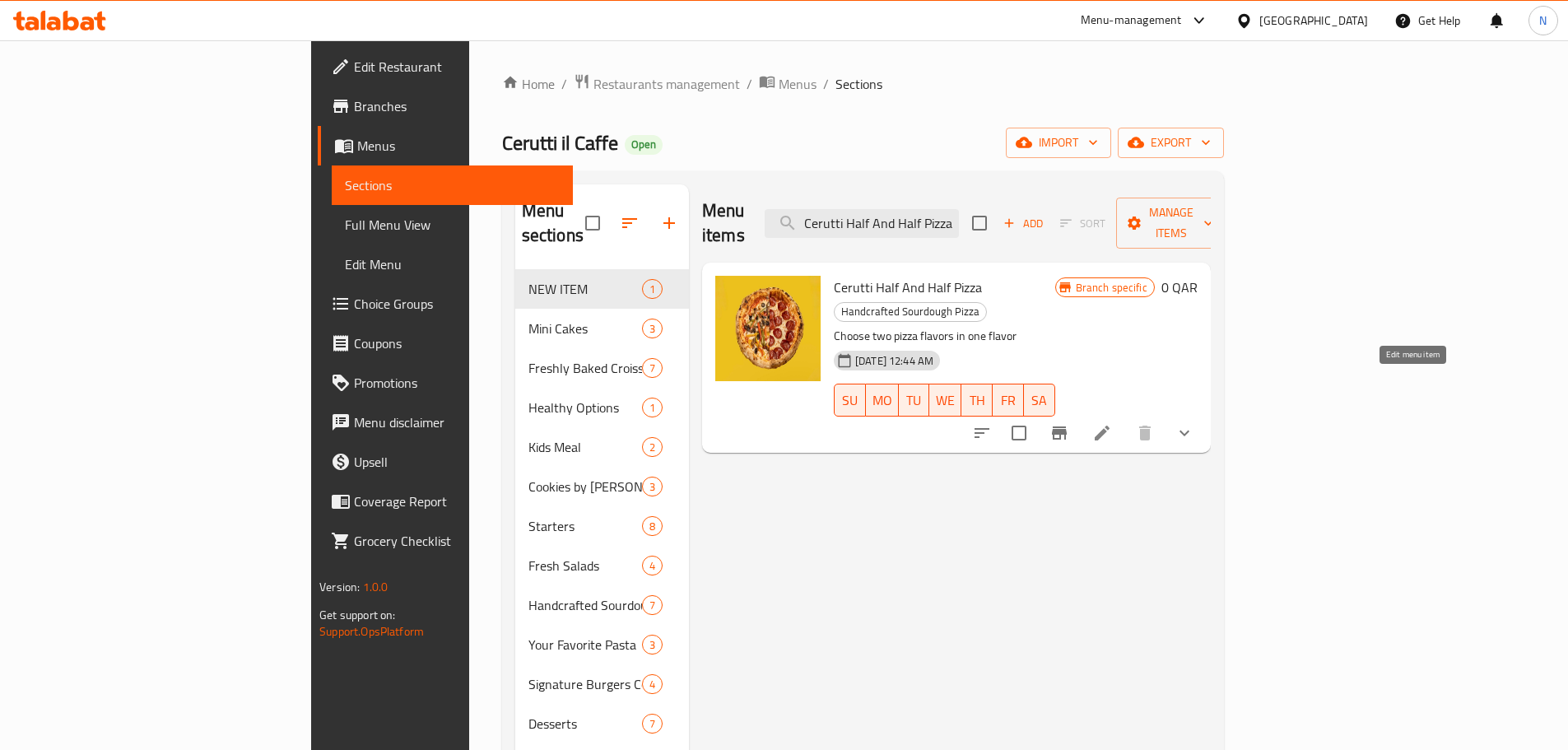
type input "Cerutti Half And Half Pizza"
click at [1112, 423] on icon at bounding box center [1103, 433] width 20 height 20
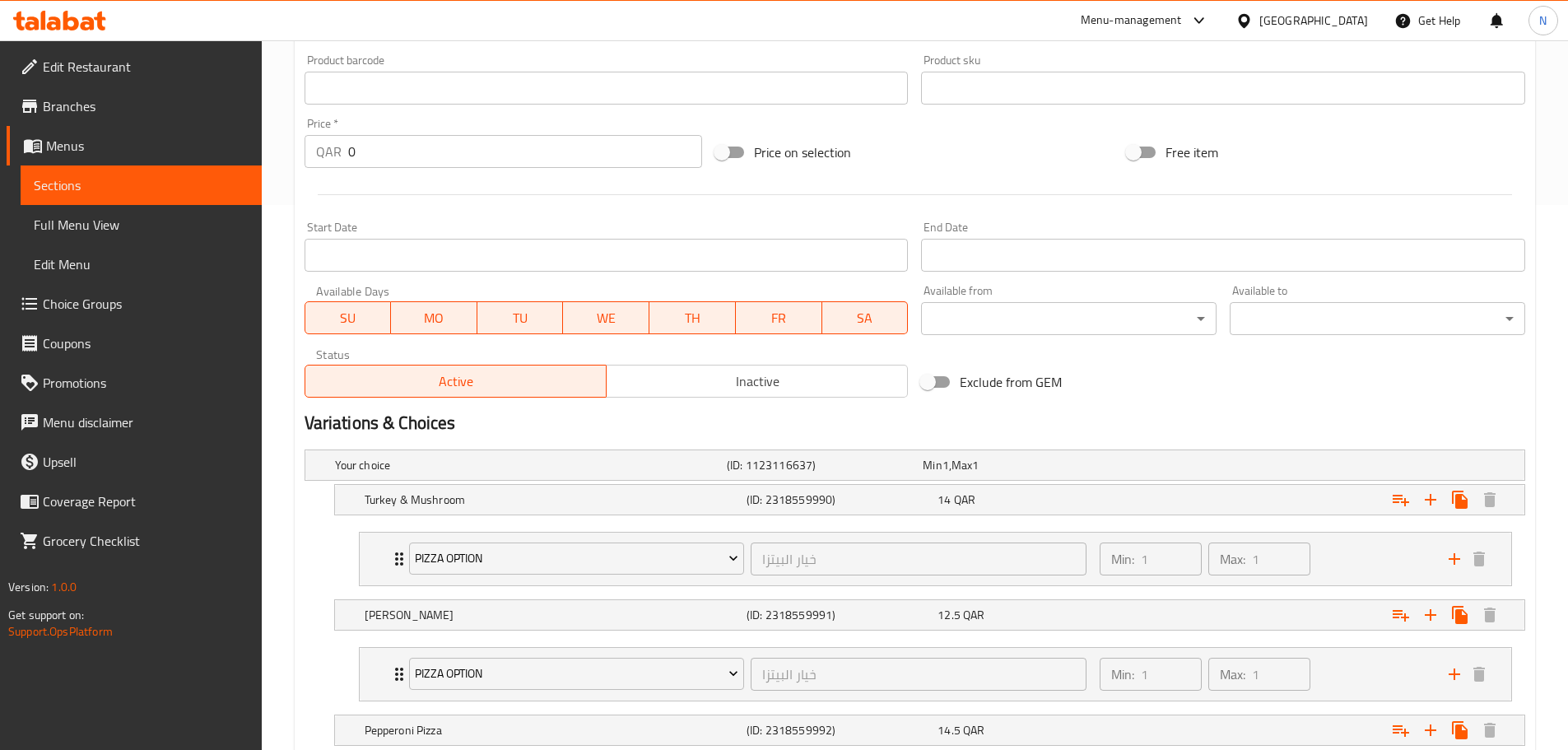
scroll to position [547, 0]
click at [524, 510] on div "Turkey & Mushroom (ID: 2318559990) 14 QAR" at bounding box center [935, 497] width 1147 height 36
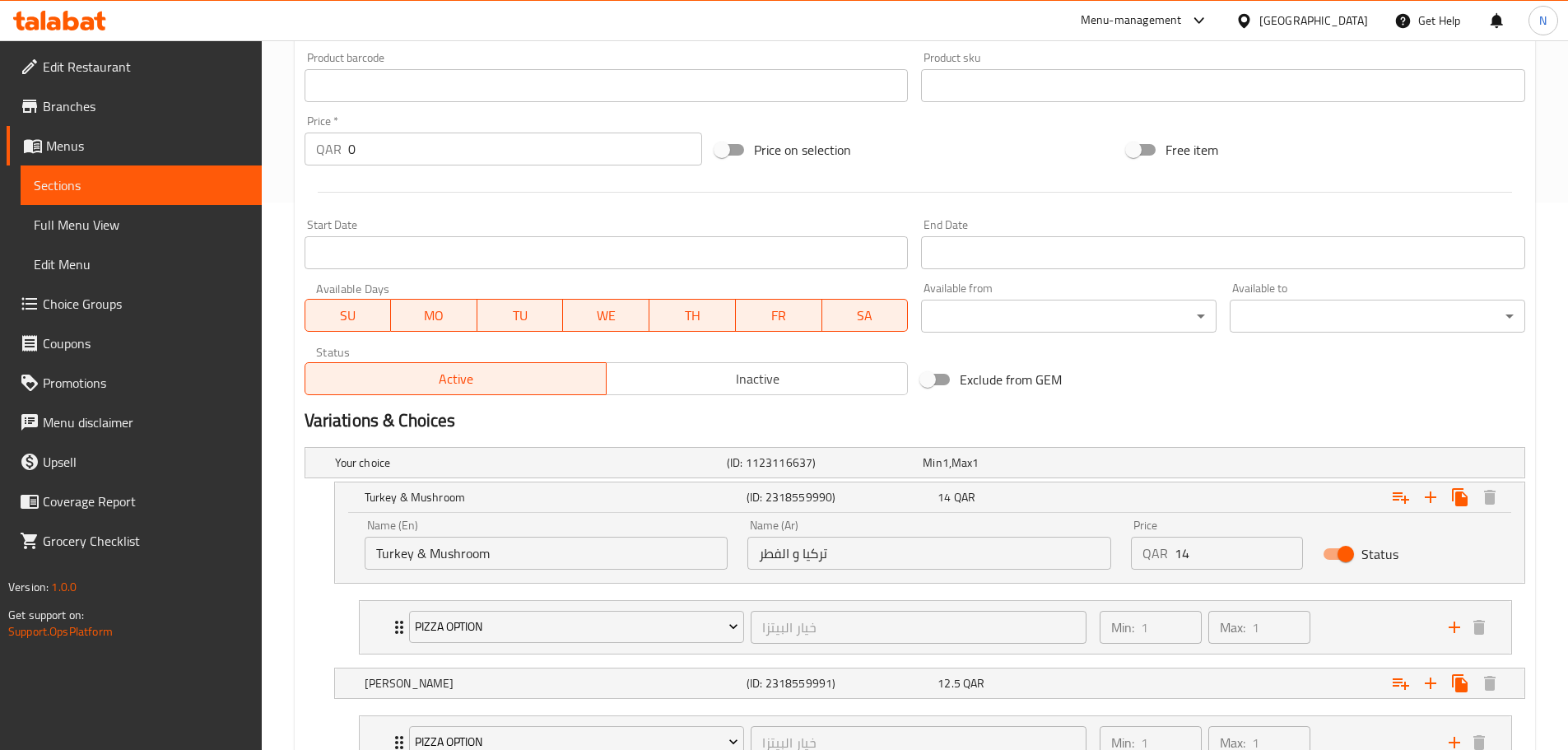
click at [802, 560] on input "تركيا و الفطر" at bounding box center [930, 552] width 364 height 33
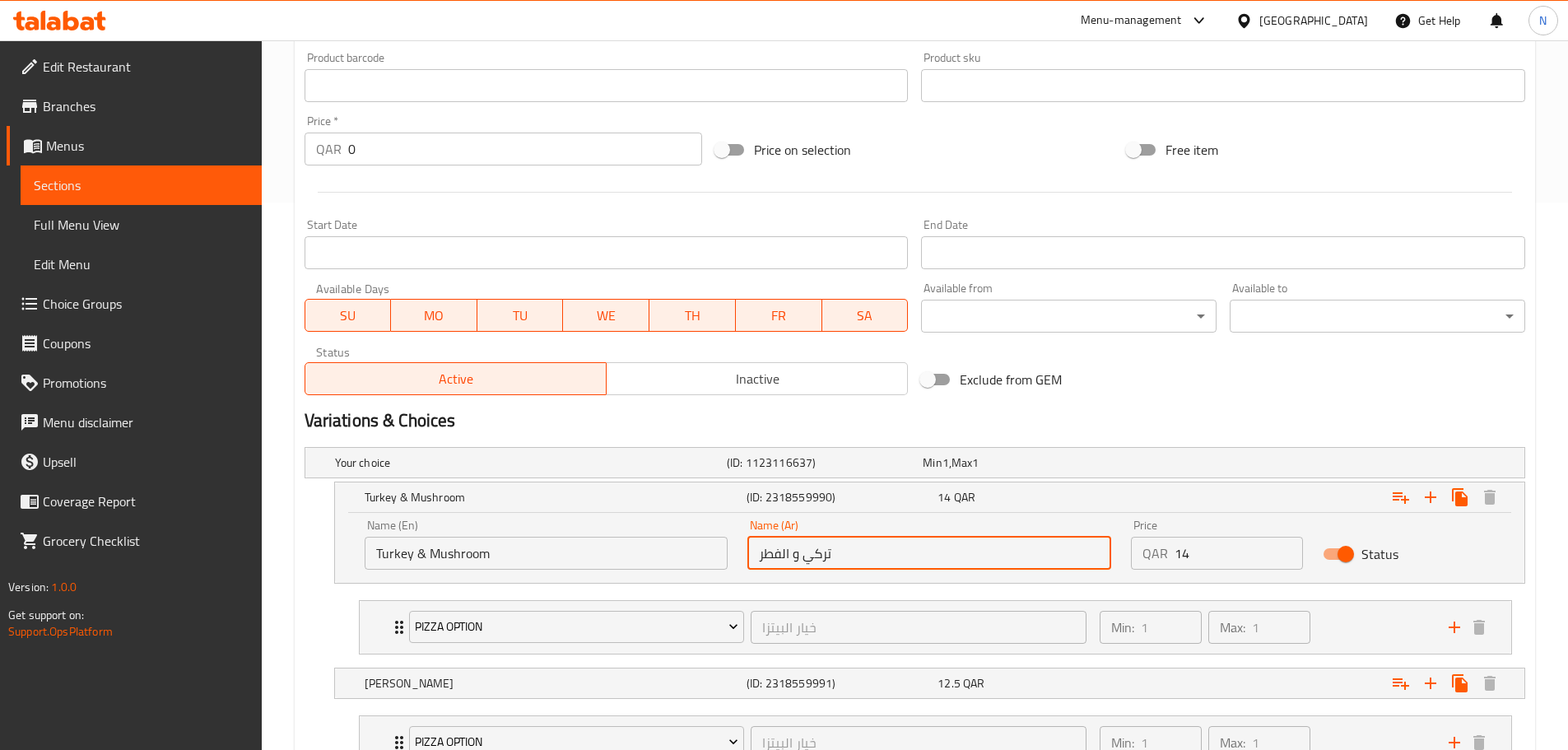
click at [776, 552] on input "تركي و الفطر" at bounding box center [930, 552] width 364 height 33
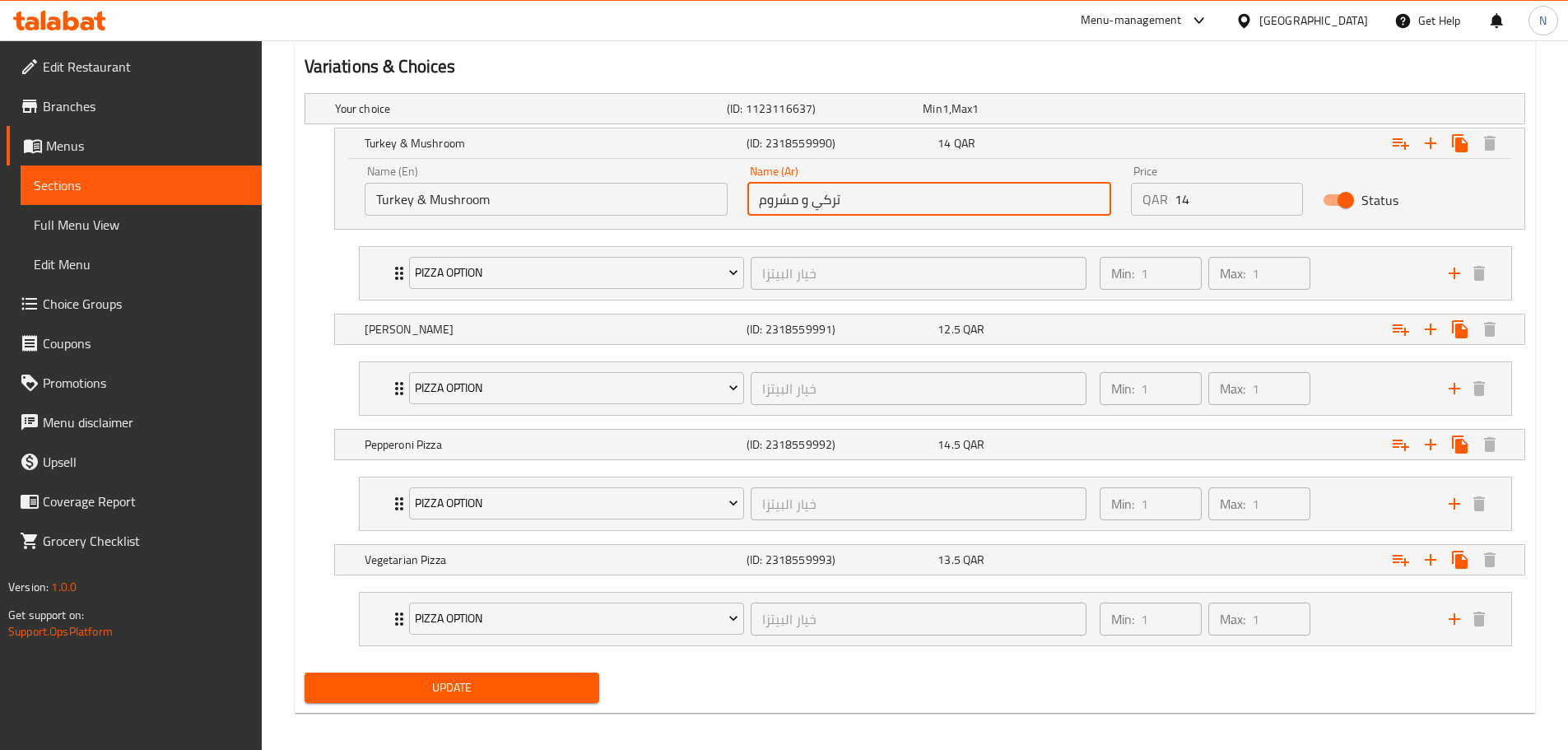
scroll to position [910, 0]
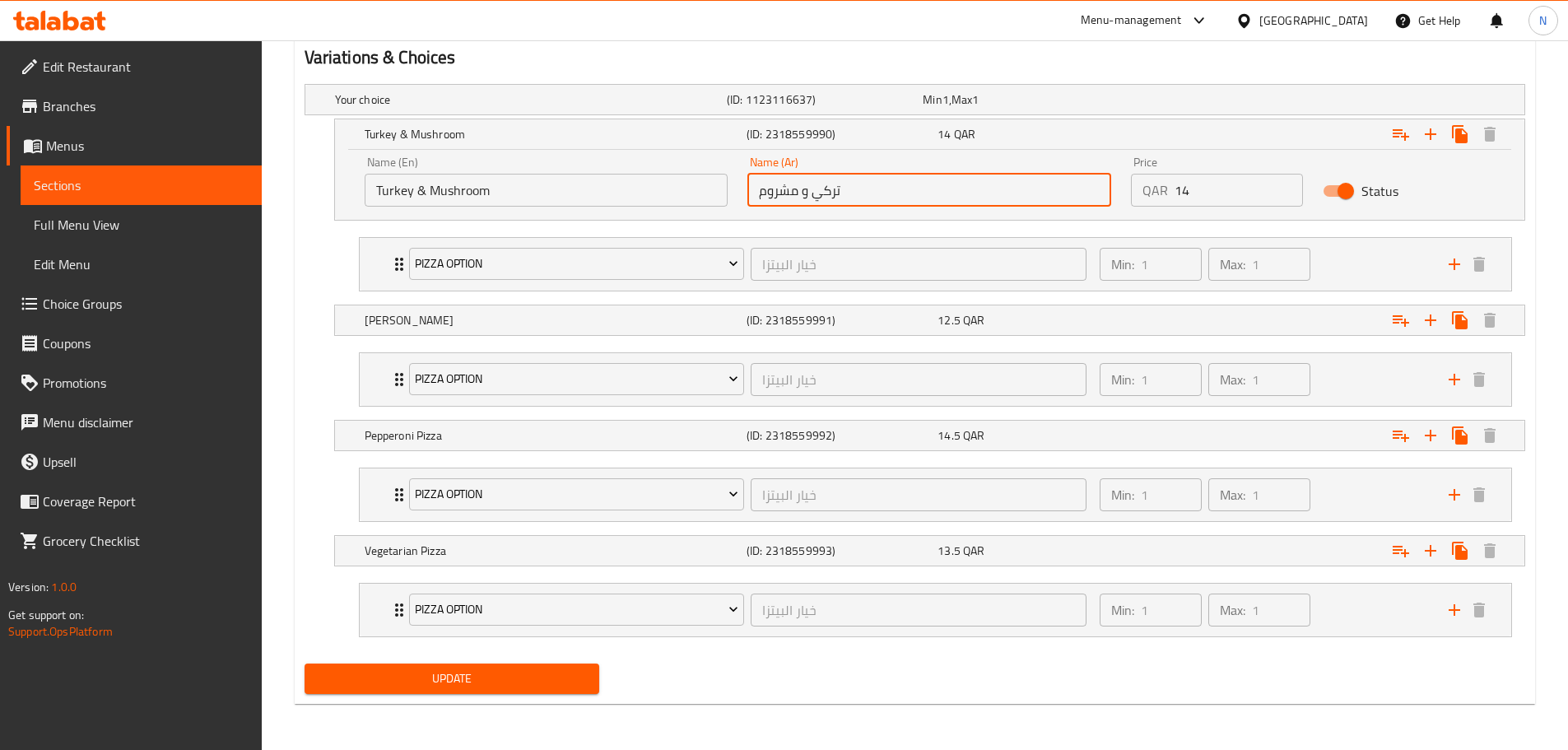
type input "تركي و مشروم"
click at [549, 684] on span "Update" at bounding box center [452, 678] width 269 height 21
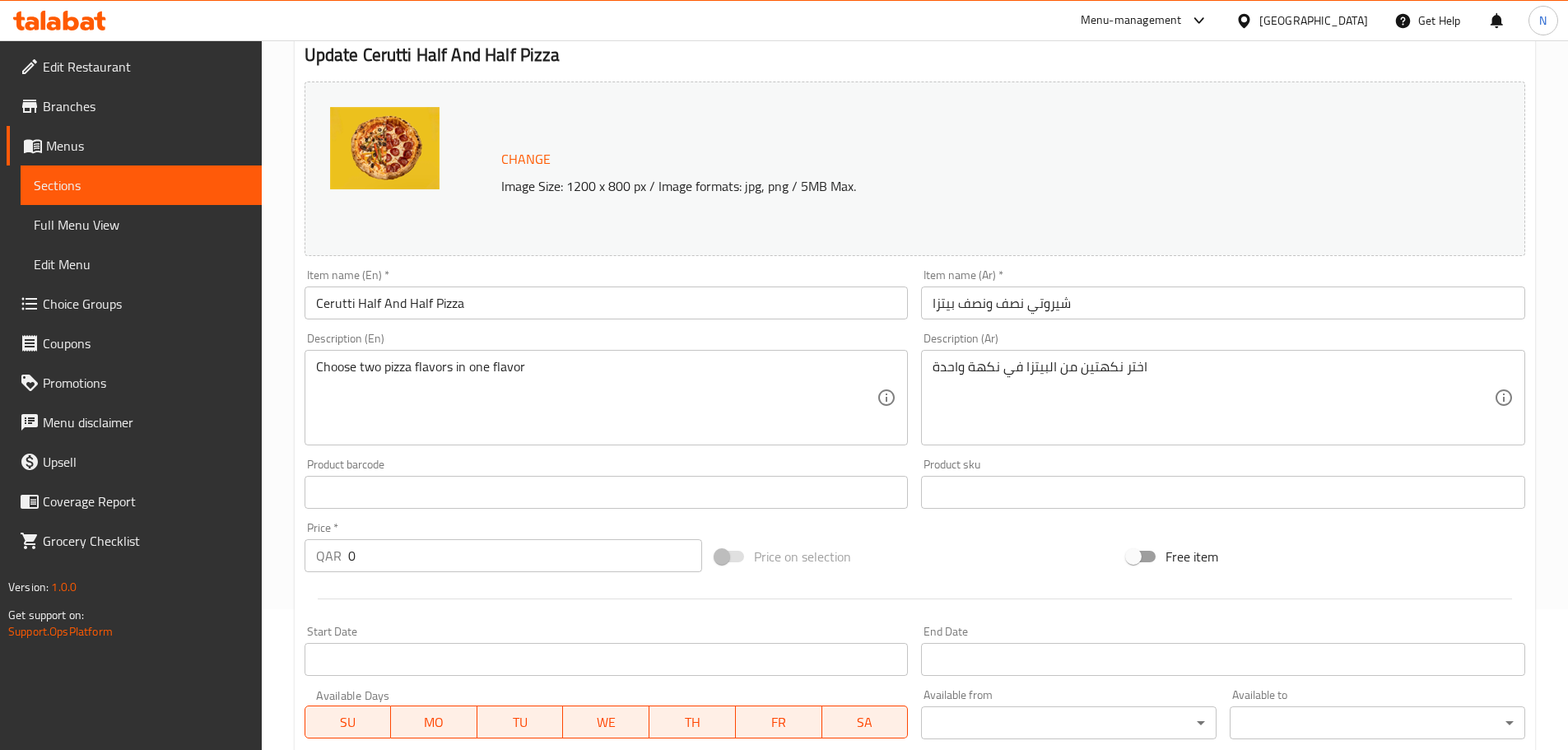
scroll to position [0, 0]
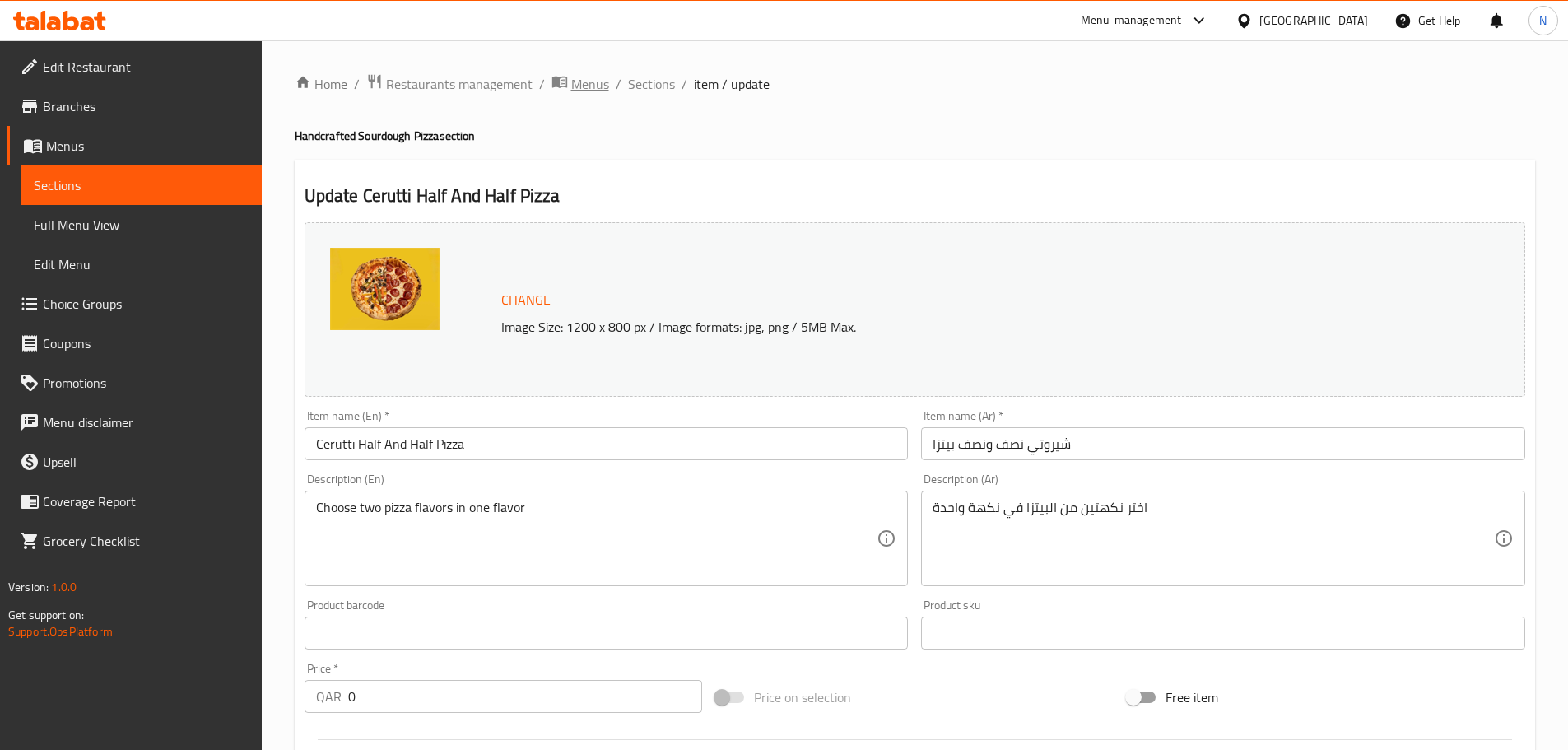
click at [588, 86] on span "Menus" at bounding box center [590, 84] width 38 height 20
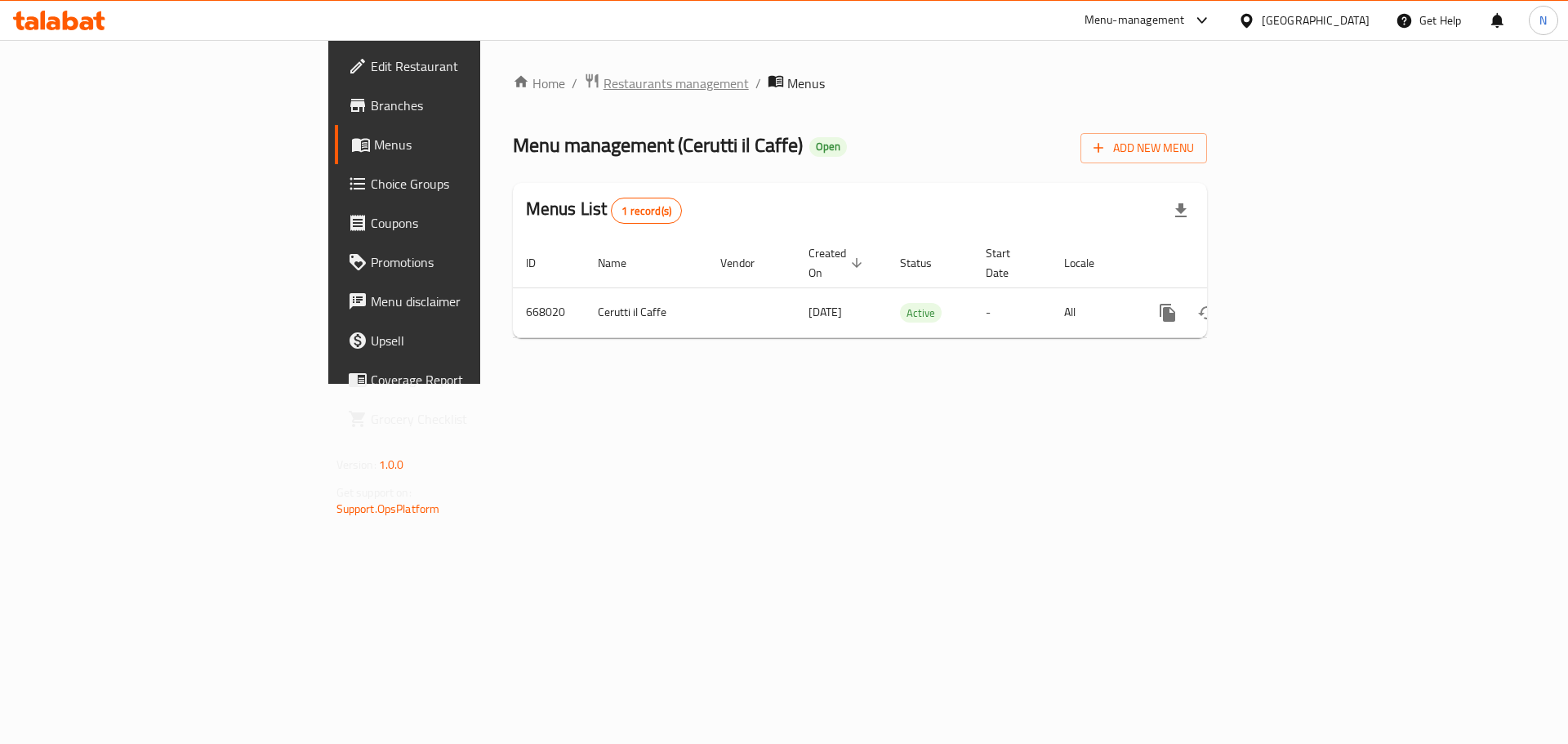
click at [604, 84] on span "Restaurants management" at bounding box center [676, 83] width 146 height 20
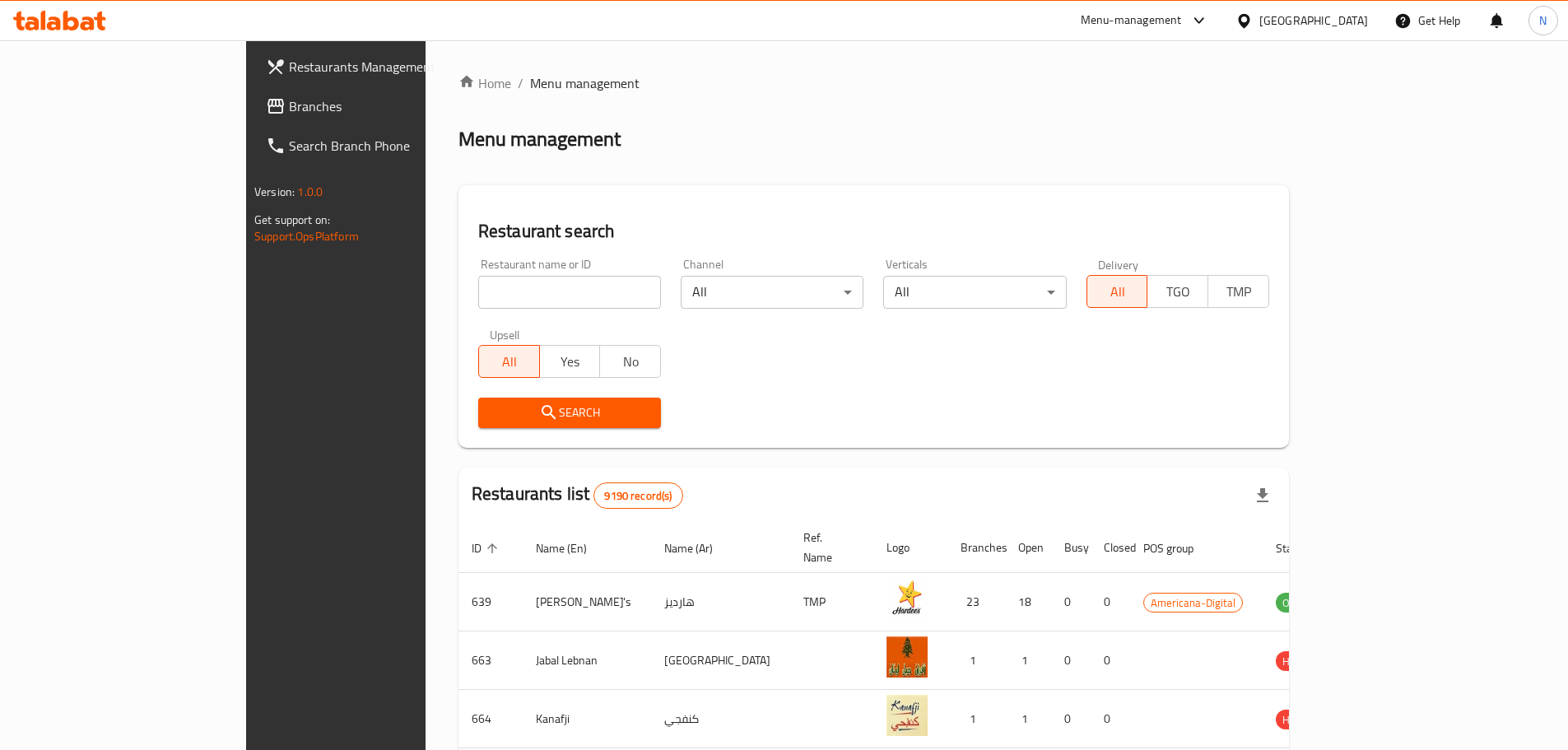
click at [1253, 14] on icon at bounding box center [1244, 21] width 18 height 18
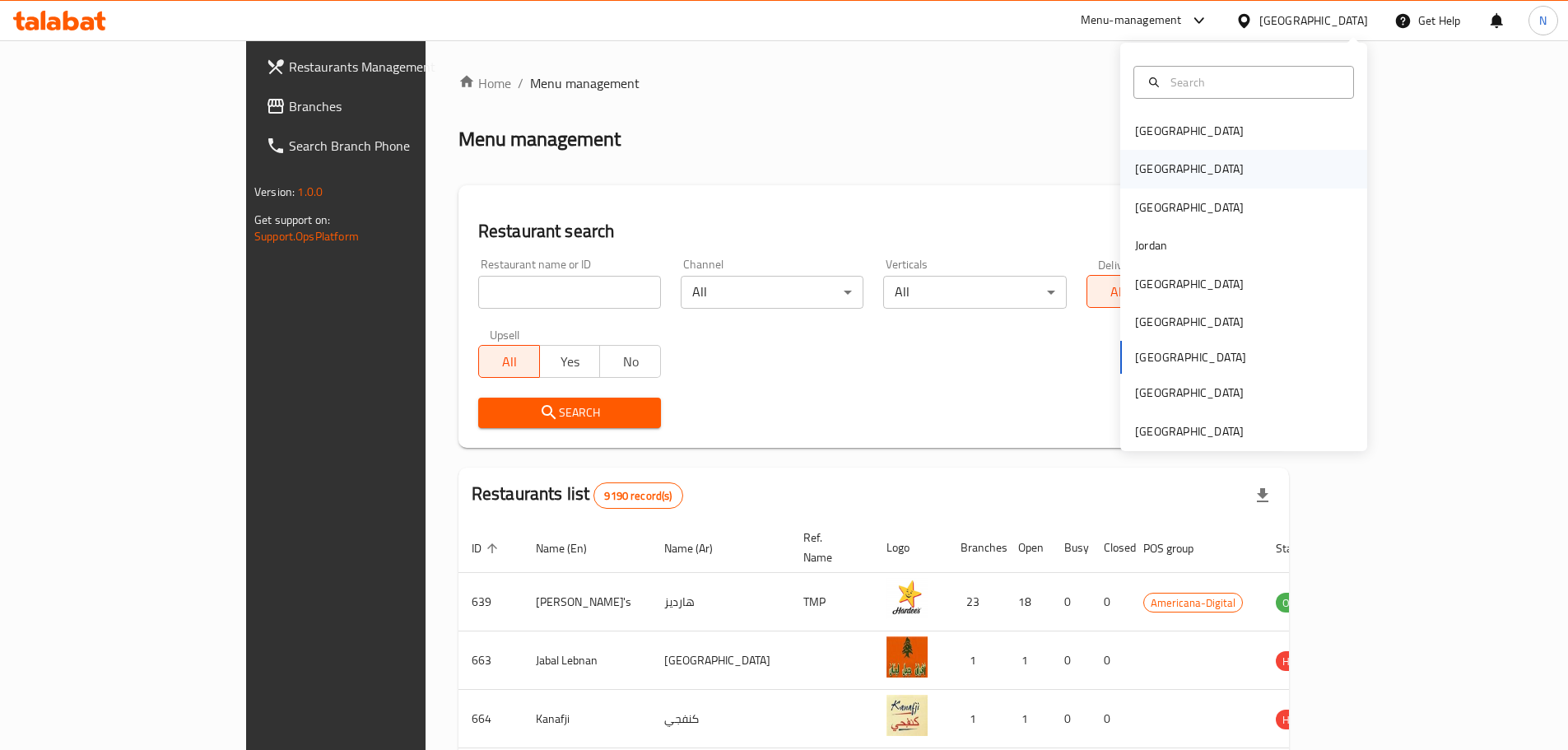
click at [1176, 171] on div "Egypt" at bounding box center [1244, 169] width 247 height 38
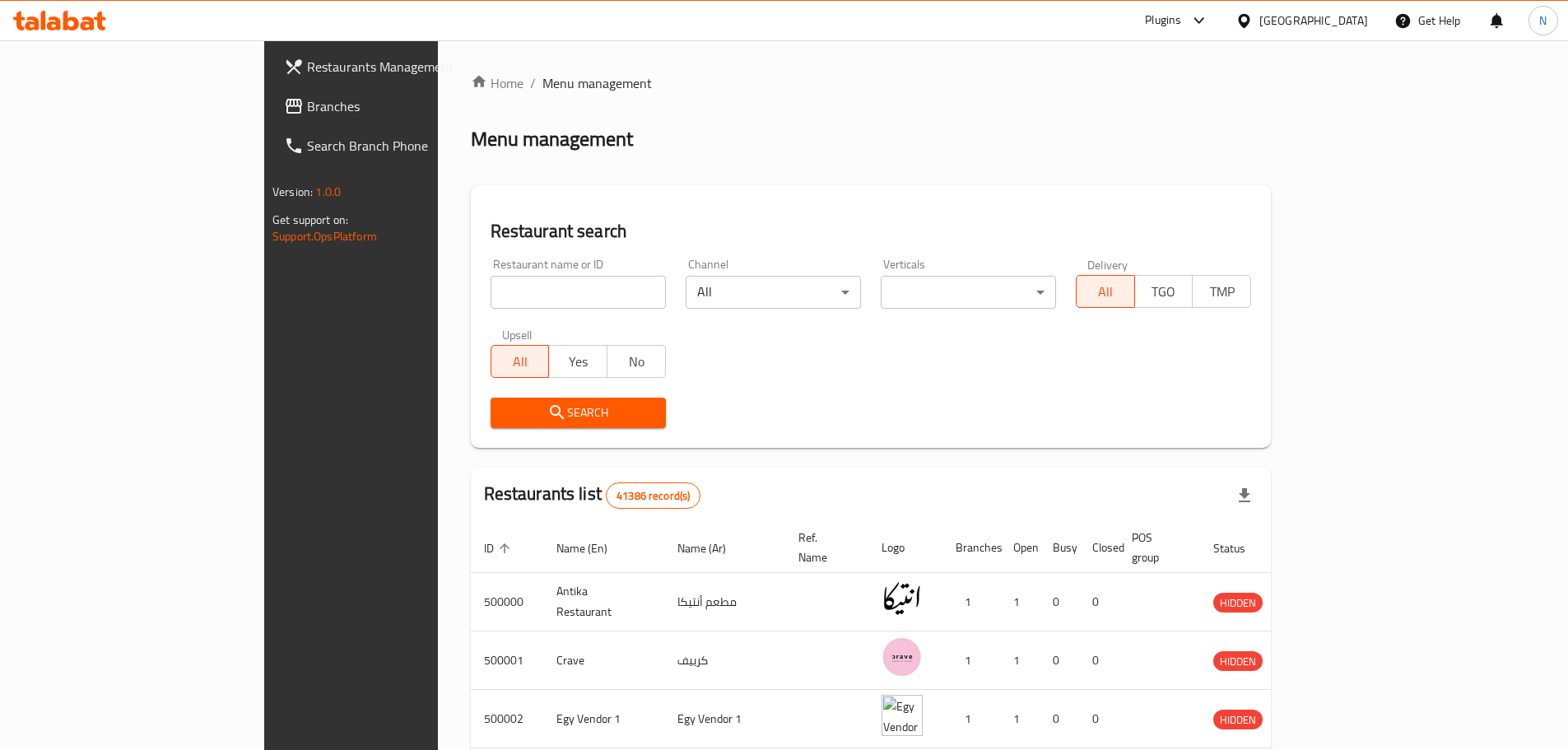
click at [1181, 17] on div "Plugins" at bounding box center [1163, 21] width 36 height 20
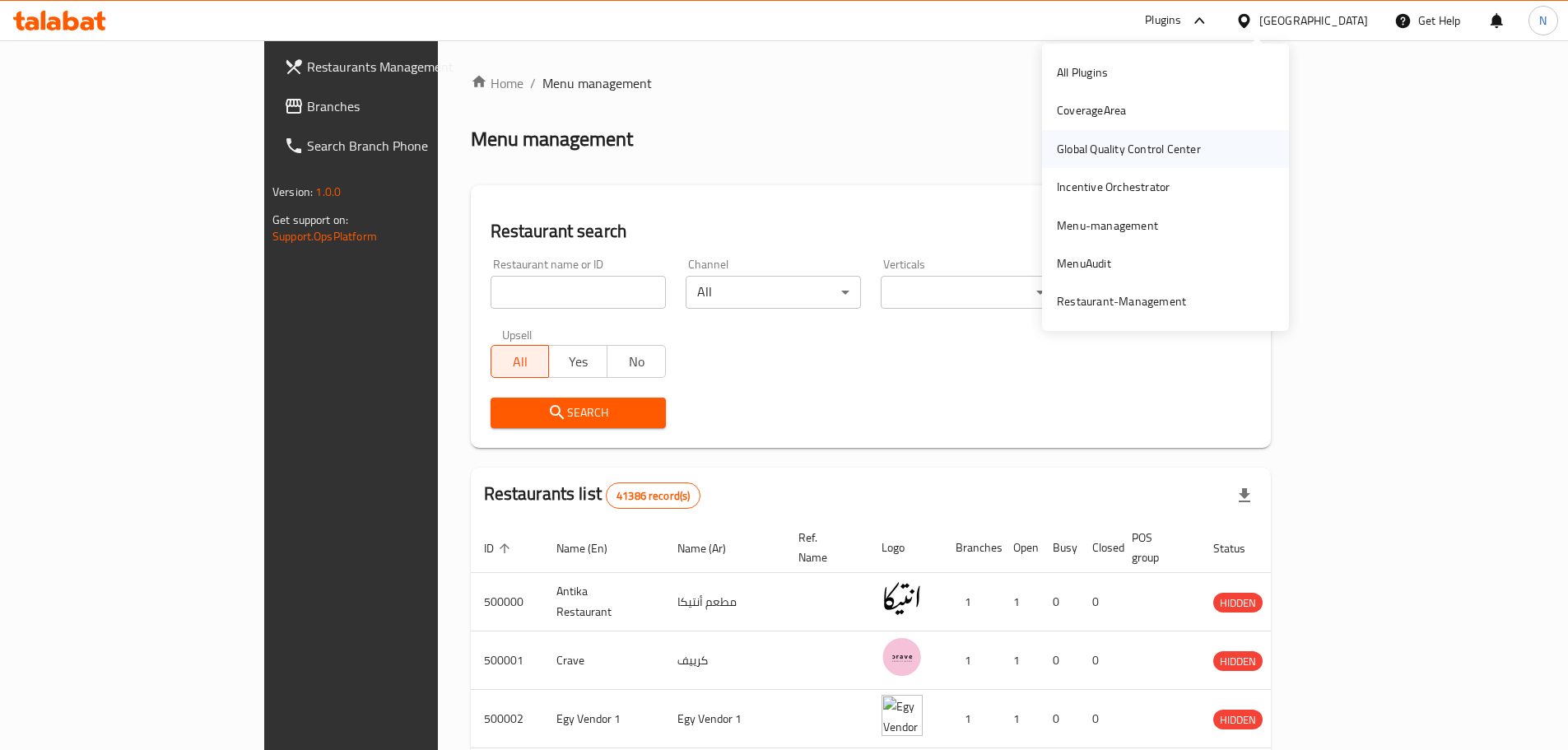
click at [1167, 158] on div "Global Quality Control Center" at bounding box center [1129, 149] width 144 height 18
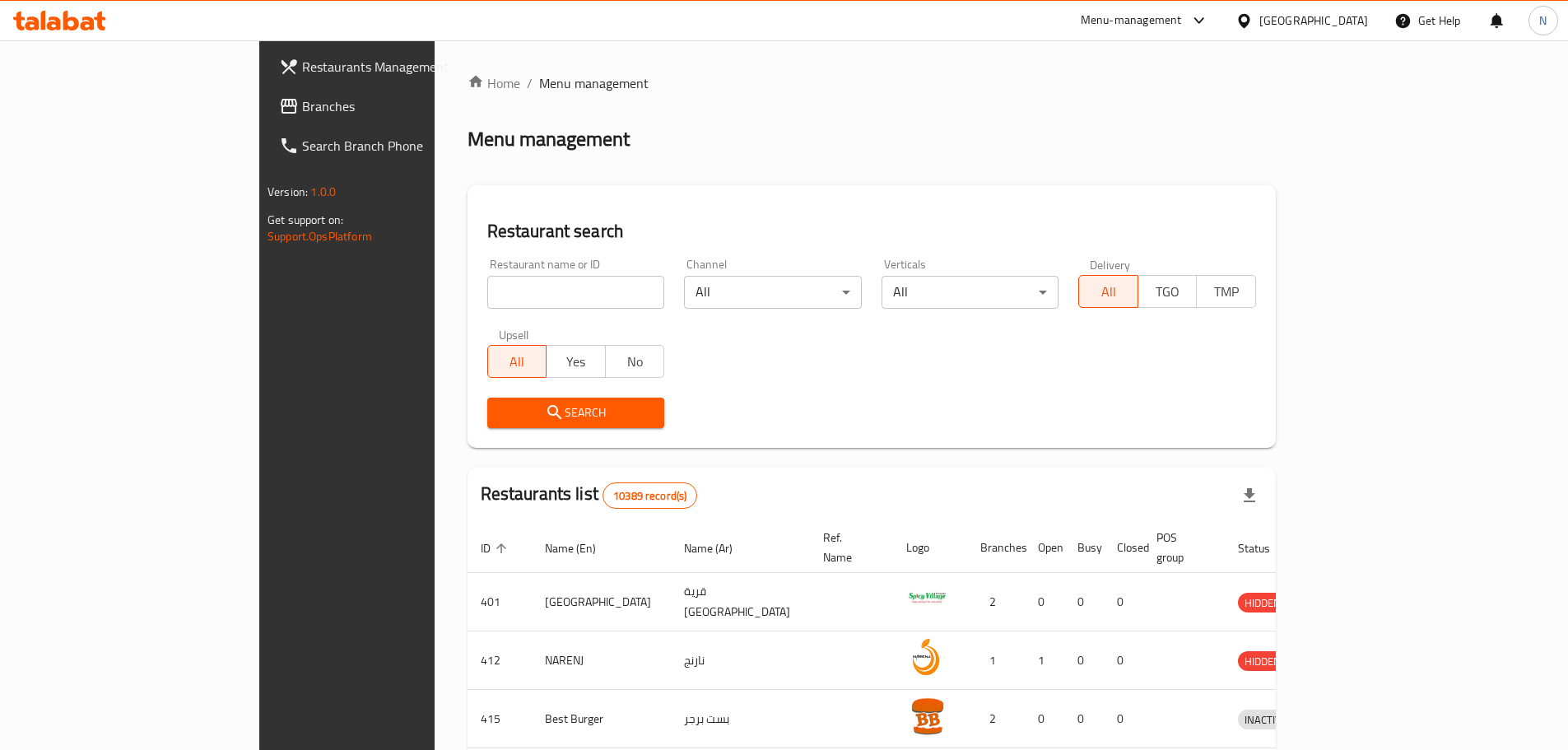
click at [488, 306] on input "search" at bounding box center [577, 292] width 178 height 33
paste input "Al Ravi Restaurant"
type input "Al Ravi Restaurant"
click button "Search" at bounding box center [577, 413] width 178 height 30
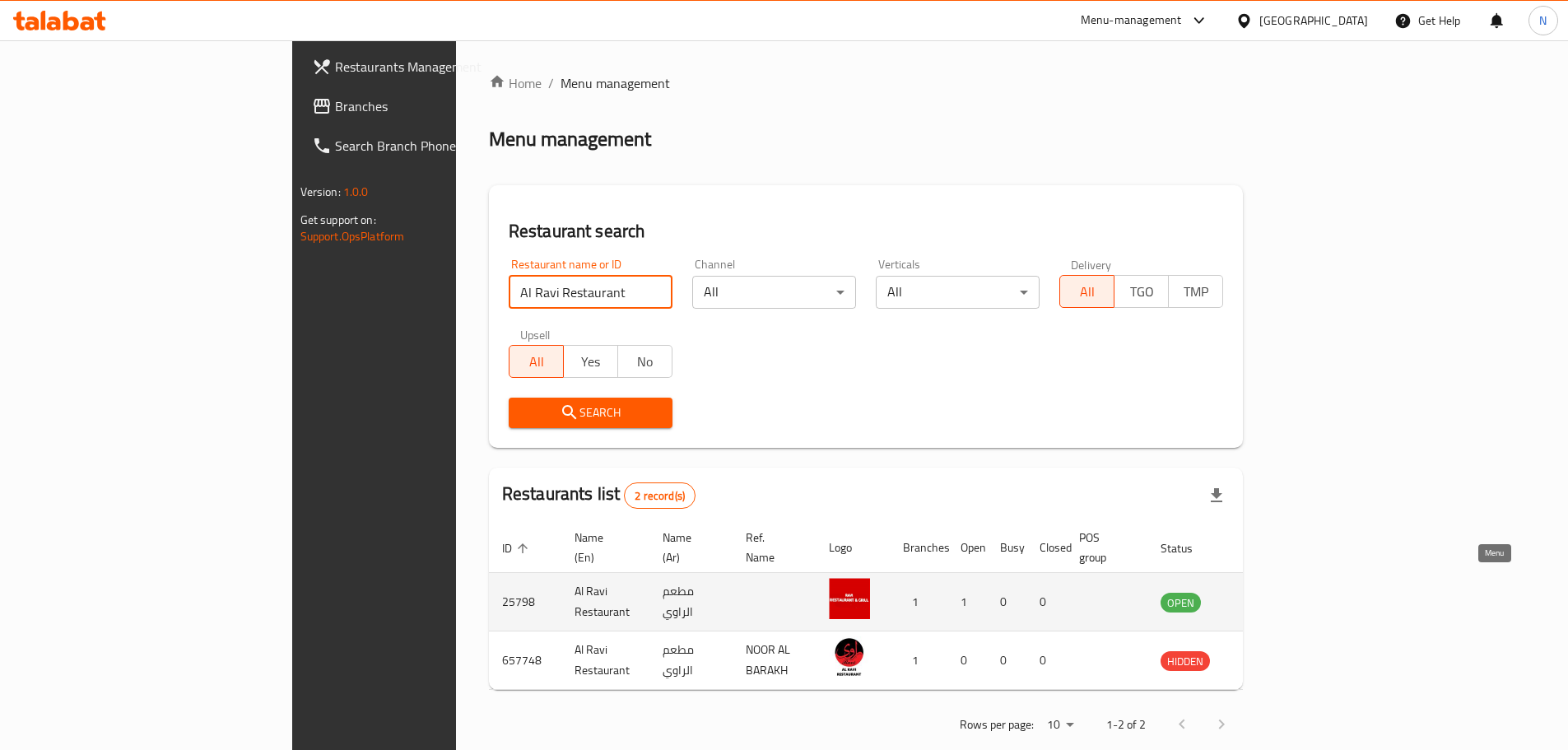
click at [1264, 599] on icon "enhanced table" at bounding box center [1261, 602] width 6 height 7
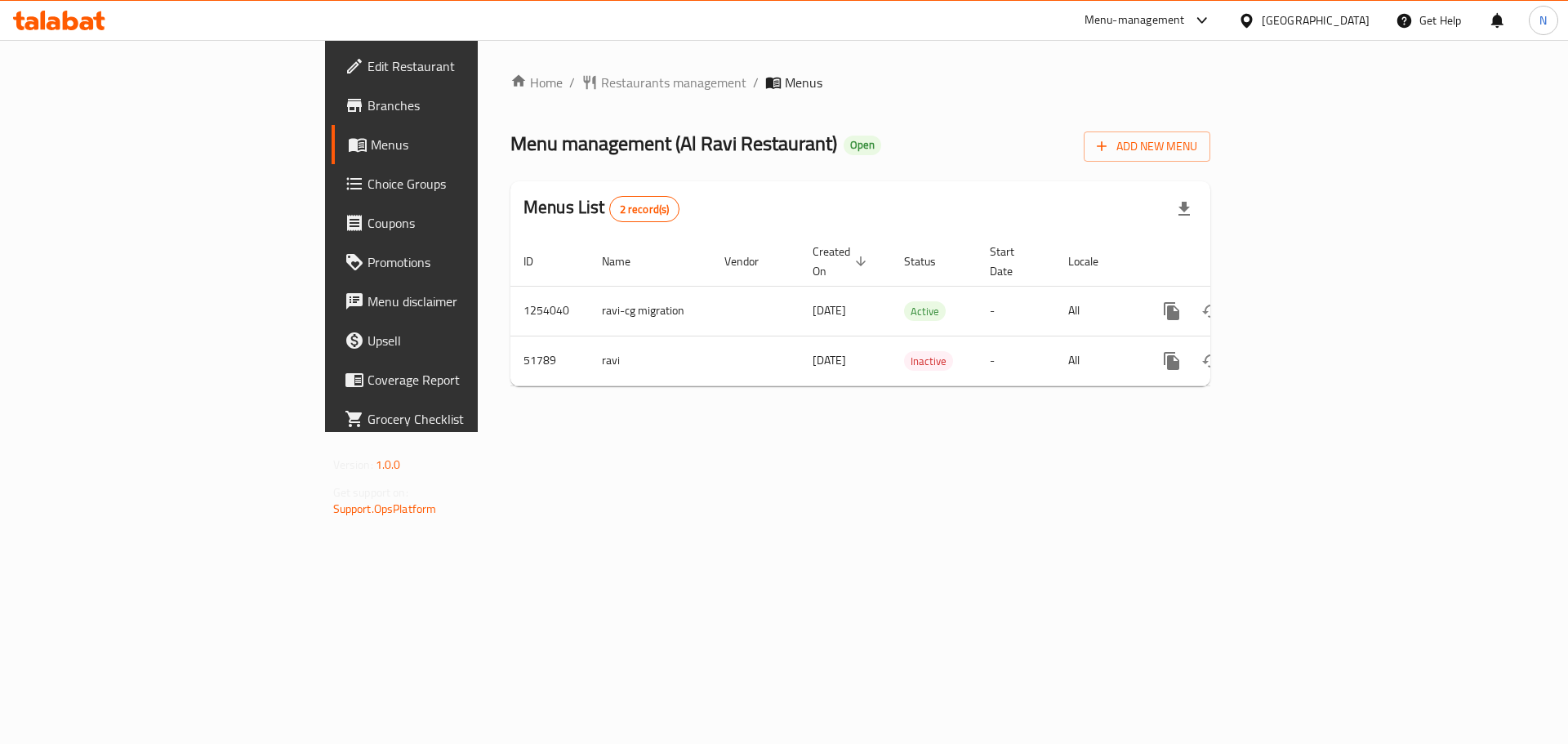
click at [367, 57] on span "Edit Restaurant" at bounding box center [470, 67] width 207 height 20
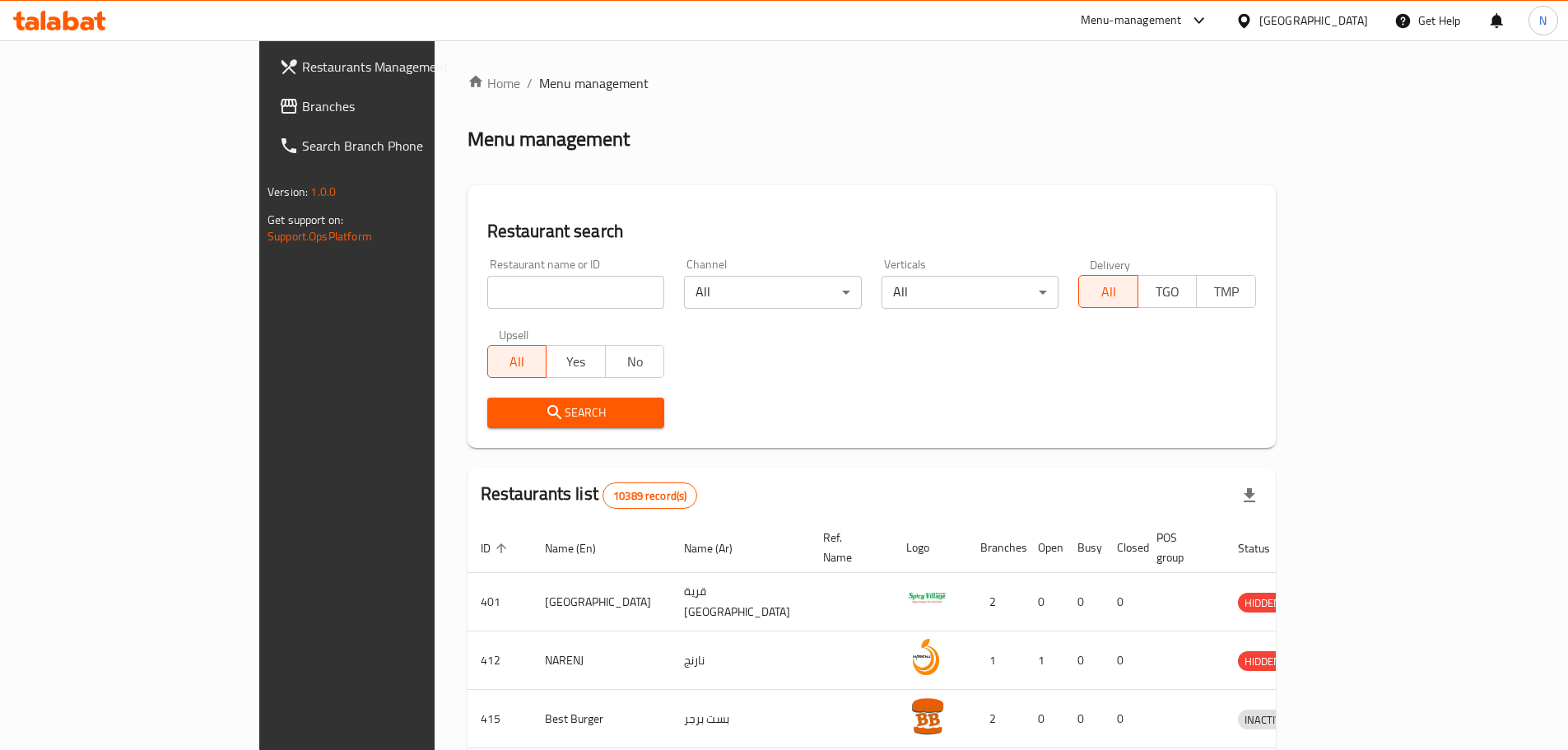
click at [1260, 17] on div at bounding box center [1247, 21] width 24 height 18
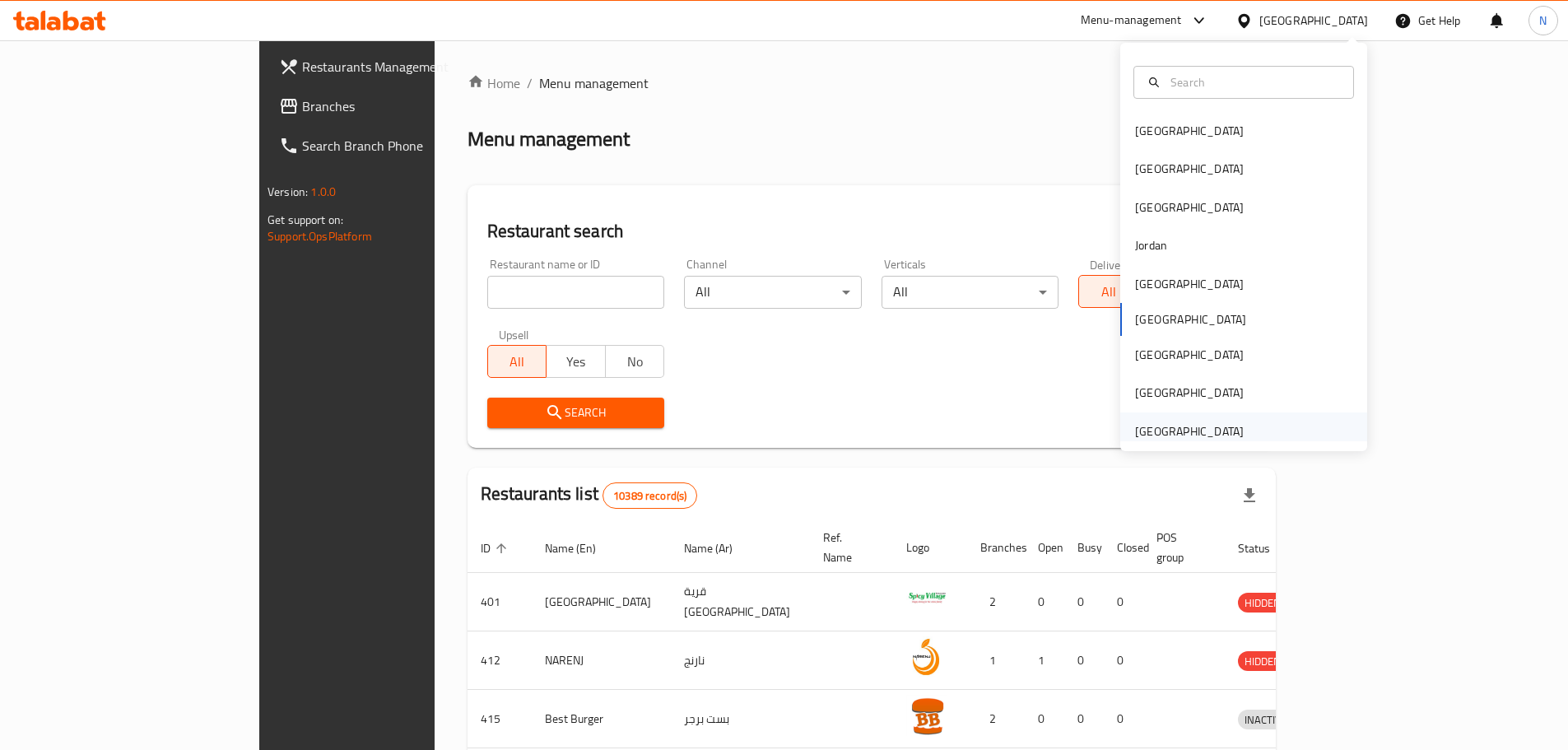
click at [1150, 431] on div "[GEOGRAPHIC_DATA]" at bounding box center [1189, 431] width 108 height 18
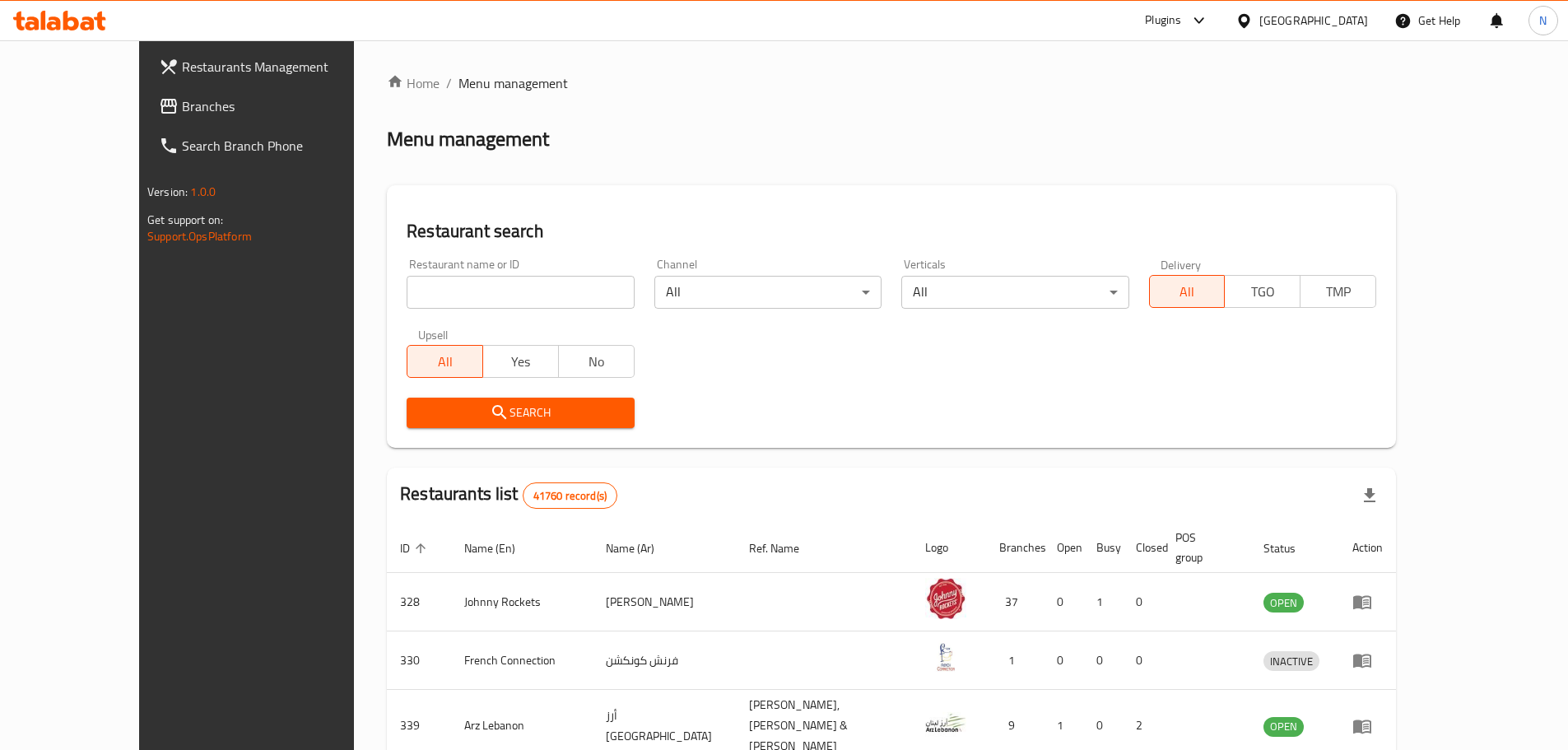
click at [182, 114] on span "Branches" at bounding box center [285, 107] width 206 height 20
